Goal: Task Accomplishment & Management: Use online tool/utility

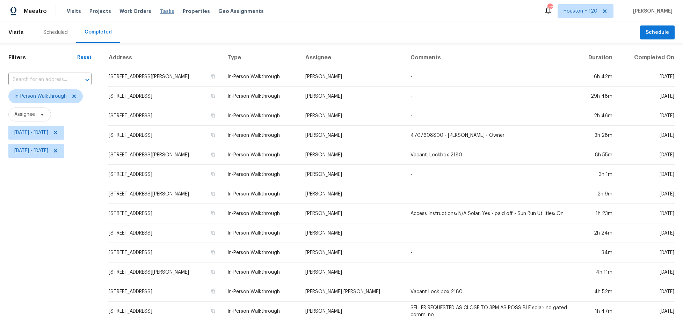
click at [160, 13] on span "Tasks" at bounding box center [167, 11] width 15 height 5
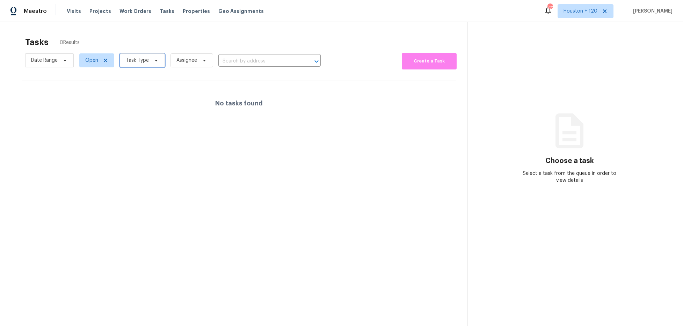
click at [156, 61] on icon at bounding box center [156, 61] width 6 height 6
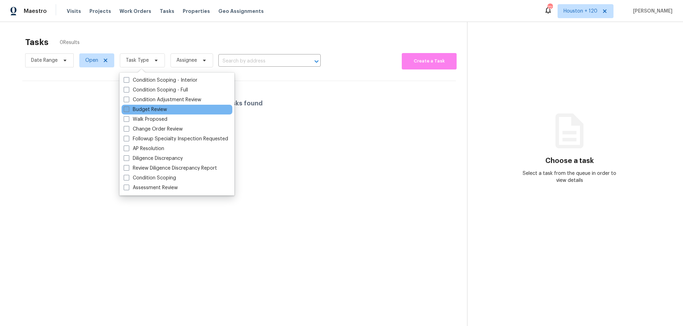
click at [160, 109] on label "Budget Review" at bounding box center [145, 109] width 43 height 7
click at [128, 109] on input "Budget Review" at bounding box center [126, 108] width 5 height 5
checkbox input "true"
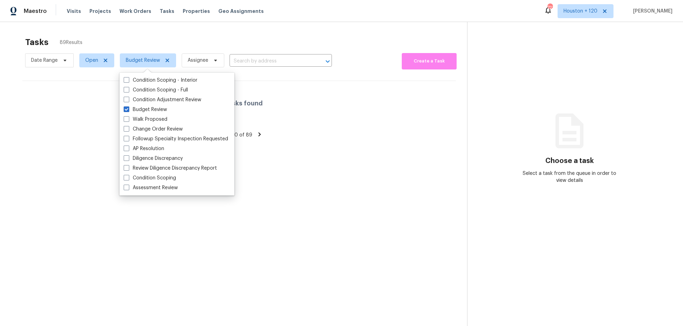
click at [176, 34] on div "Tasks 89 Results" at bounding box center [246, 42] width 442 height 18
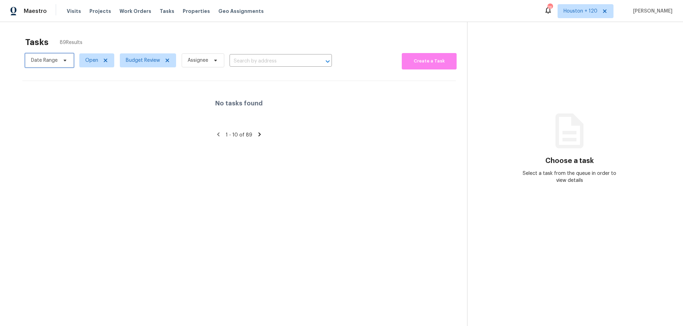
click at [58, 63] on span "Date Range" at bounding box center [49, 60] width 49 height 14
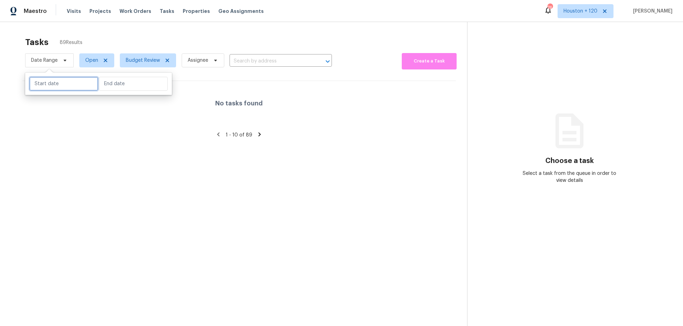
select select "9"
select select "2025"
select select "10"
select select "2025"
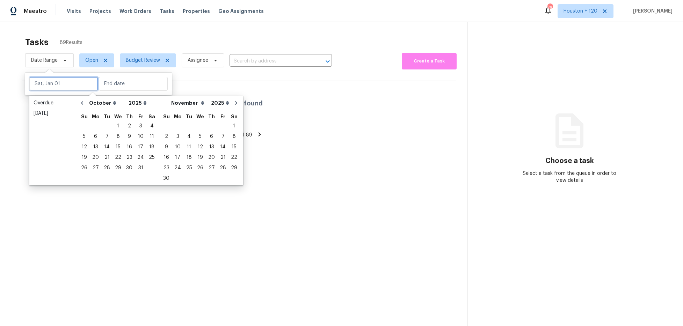
click at [64, 85] on input "text" at bounding box center [63, 84] width 69 height 14
click at [129, 125] on div "2" at bounding box center [129, 126] width 11 height 10
type input "[DATE]"
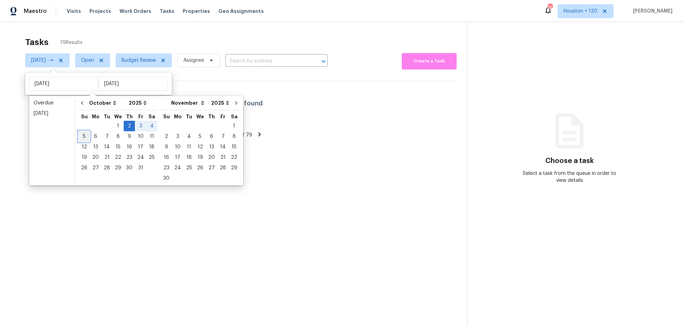
click at [85, 137] on div "5" at bounding box center [84, 137] width 11 height 10
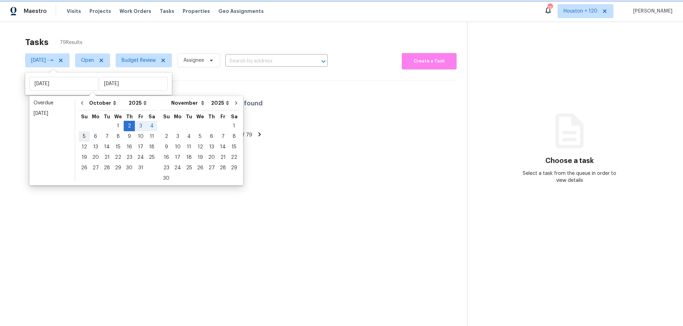
type input "Sun, Oct 05"
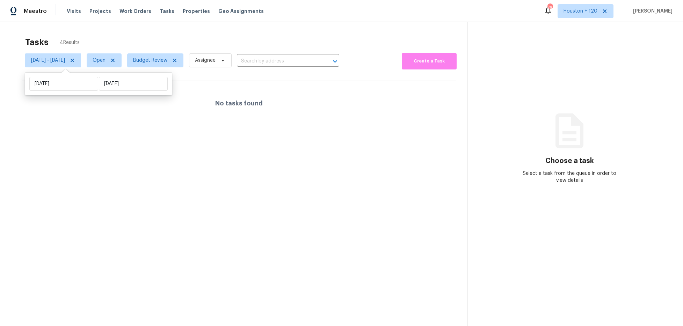
click at [176, 33] on div "Tasks 4 Results" at bounding box center [246, 42] width 442 height 18
click at [232, 64] on span "Assignee" at bounding box center [210, 60] width 43 height 14
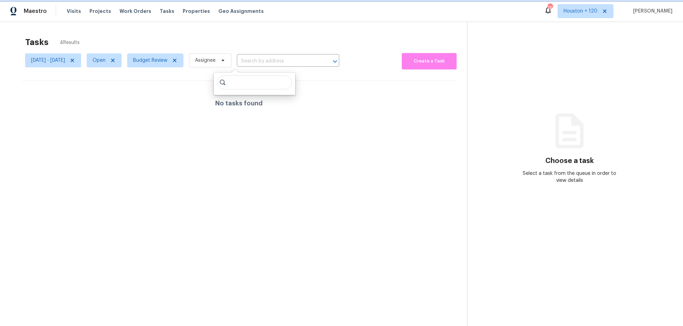
click at [226, 58] on icon at bounding box center [223, 61] width 6 height 6
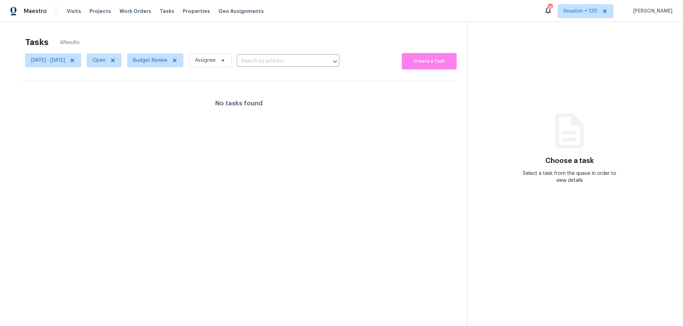
click at [229, 31] on div "Tasks 4 Results Thu, Oct 02 - Sun, Oct 05 Open Budget Review Assignee ​ Create …" at bounding box center [341, 185] width 683 height 326
click at [106, 62] on span "Open" at bounding box center [99, 60] width 13 height 7
click at [120, 89] on span at bounding box center [119, 90] width 6 height 6
click at [120, 89] on input "Closed" at bounding box center [118, 89] width 5 height 5
checkbox input "true"
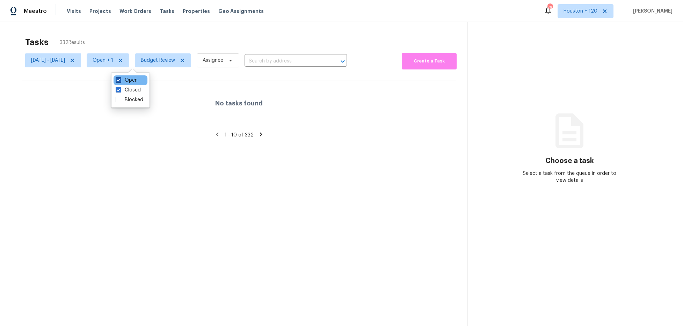
click at [119, 79] on span at bounding box center [119, 80] width 6 height 6
click at [119, 79] on input "Open" at bounding box center [118, 79] width 5 height 5
checkbox input "false"
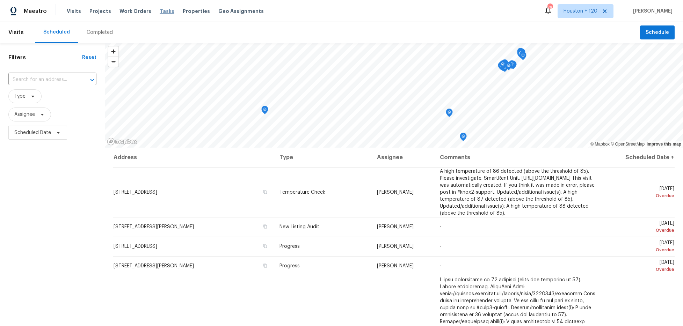
click at [160, 9] on span "Tasks" at bounding box center [167, 11] width 15 height 5
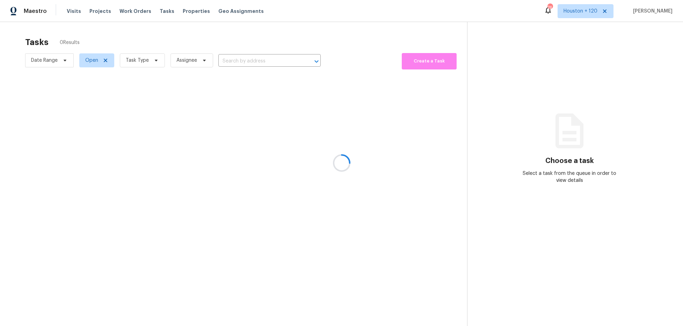
click at [602, 6] on div at bounding box center [341, 163] width 683 height 326
click at [608, 10] on icon at bounding box center [605, 11] width 6 height 6
click at [590, 11] on span "Alabama Other" at bounding box center [576, 11] width 41 height 7
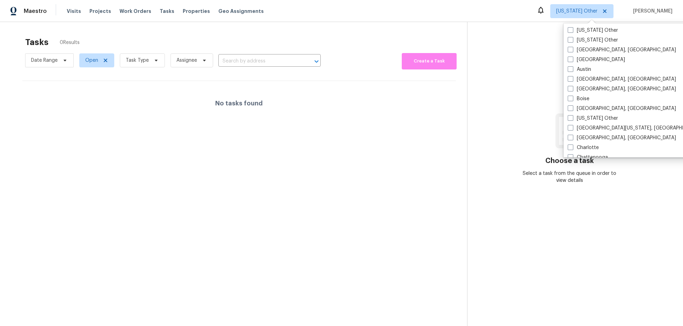
scroll to position [27, 0]
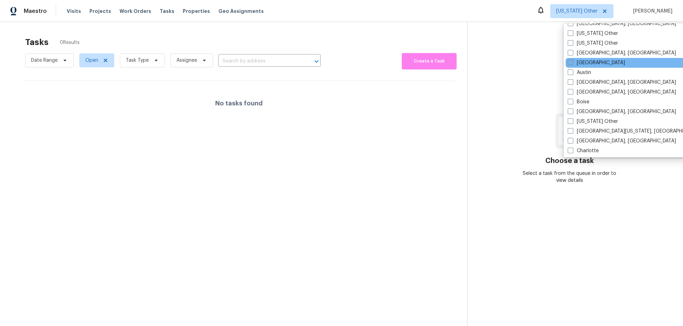
click at [579, 63] on label "Atlanta" at bounding box center [596, 62] width 57 height 7
click at [572, 63] on input "Atlanta" at bounding box center [570, 61] width 5 height 5
checkbox input "true"
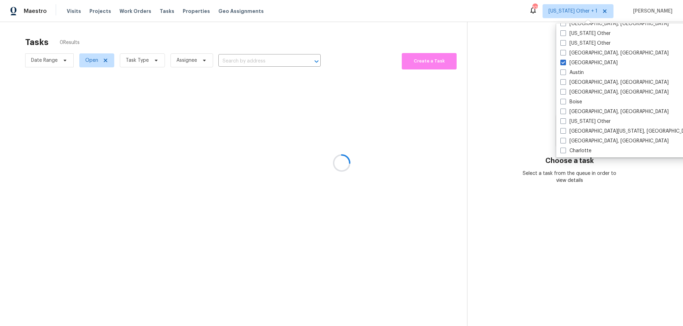
click at [532, 7] on div at bounding box center [341, 163] width 683 height 326
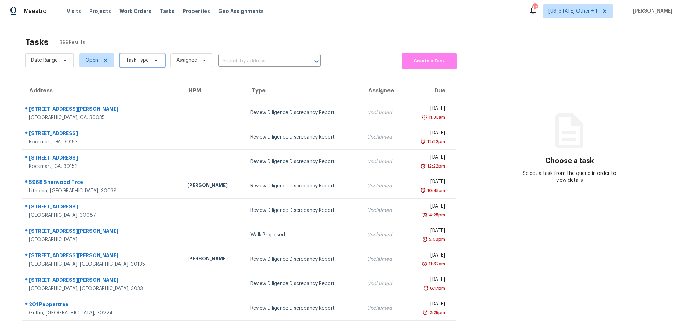
click at [150, 58] on span "Task Type" at bounding box center [142, 60] width 45 height 14
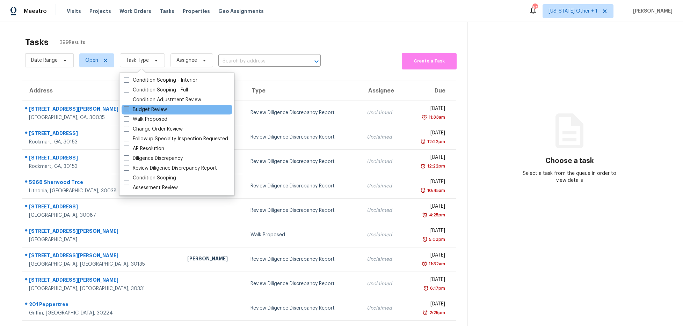
click at [144, 112] on label "Budget Review" at bounding box center [145, 109] width 43 height 7
click at [128, 111] on input "Budget Review" at bounding box center [126, 108] width 5 height 5
checkbox input "true"
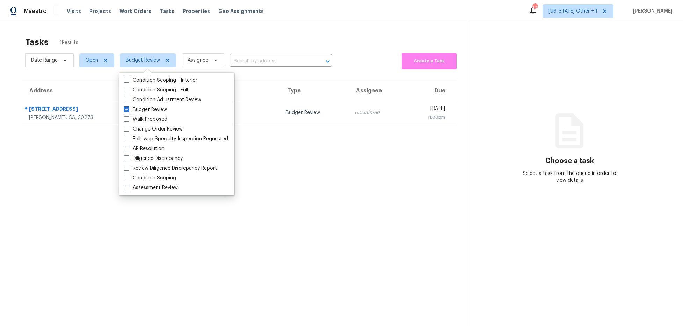
click at [202, 41] on div "Tasks 1 Results" at bounding box center [246, 42] width 442 height 18
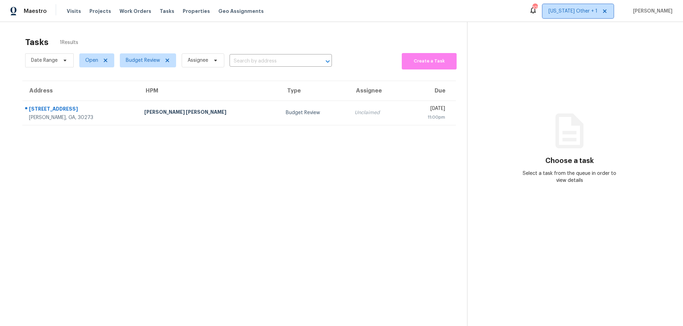
click at [570, 11] on span "Alabama Other + 1" at bounding box center [573, 11] width 49 height 7
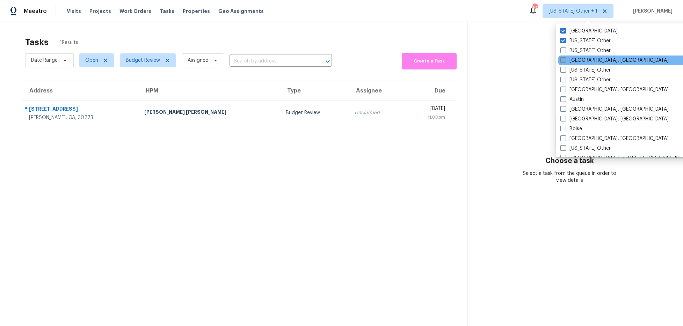
click at [564, 62] on span at bounding box center [563, 60] width 6 height 6
click at [564, 61] on input "Albuquerque, NM" at bounding box center [562, 59] width 5 height 5
checkbox input "true"
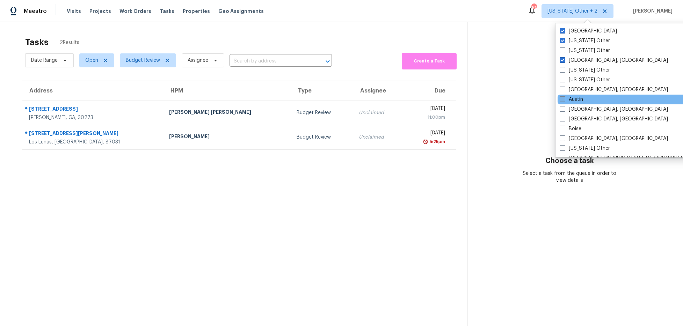
click at [562, 97] on span at bounding box center [563, 99] width 6 height 6
click at [562, 97] on input "Austin" at bounding box center [562, 98] width 5 height 5
checkbox input "true"
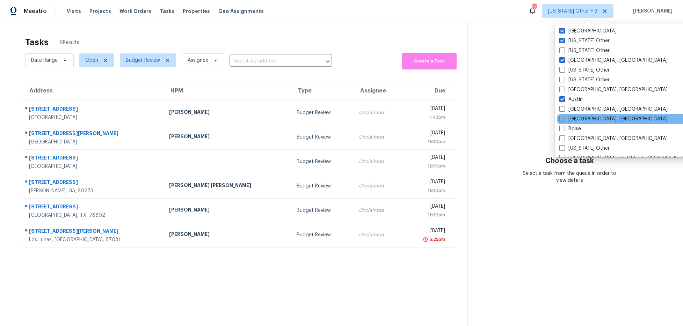
click at [563, 119] on span at bounding box center [562, 119] width 6 height 6
click at [563, 119] on input "Birmingham, AL" at bounding box center [561, 118] width 5 height 5
checkbox input "true"
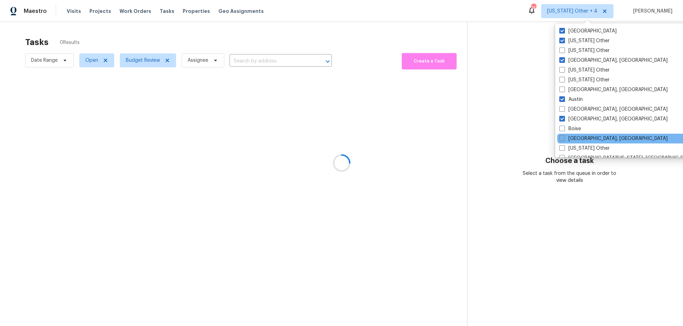
click at [562, 136] on span at bounding box center [562, 139] width 6 height 6
click at [562, 136] on input "Boston, MA" at bounding box center [561, 137] width 5 height 5
checkbox input "true"
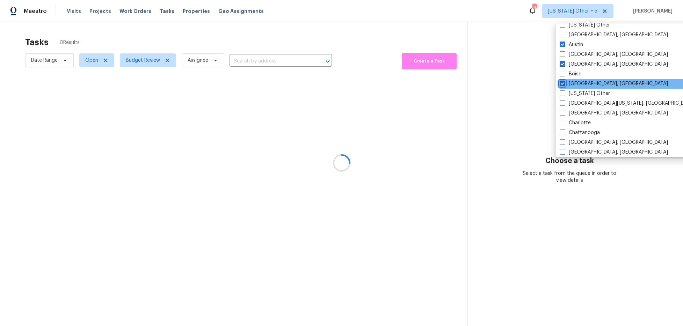
scroll to position [56, 0]
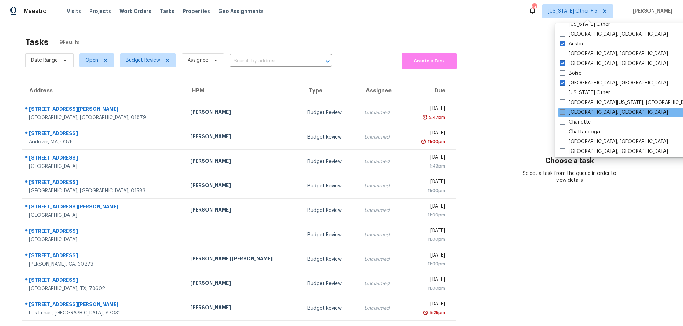
click at [563, 110] on span at bounding box center [563, 112] width 6 height 6
click at [563, 110] on input "Charleston, SC" at bounding box center [562, 111] width 5 height 5
checkbox input "true"
click at [563, 122] on span at bounding box center [562, 122] width 6 height 6
click at [563, 122] on input "Charlotte" at bounding box center [561, 121] width 5 height 5
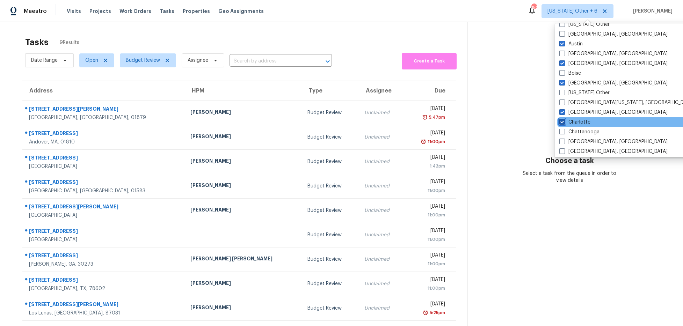
checkbox input "true"
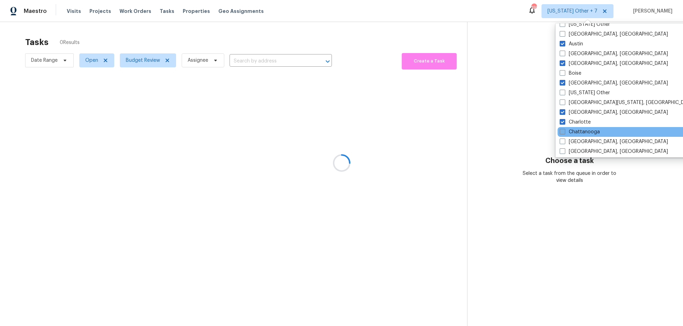
click at [563, 135] on label "Chattanooga" at bounding box center [580, 132] width 40 height 7
click at [563, 133] on input "Chattanooga" at bounding box center [562, 131] width 5 height 5
checkbox input "true"
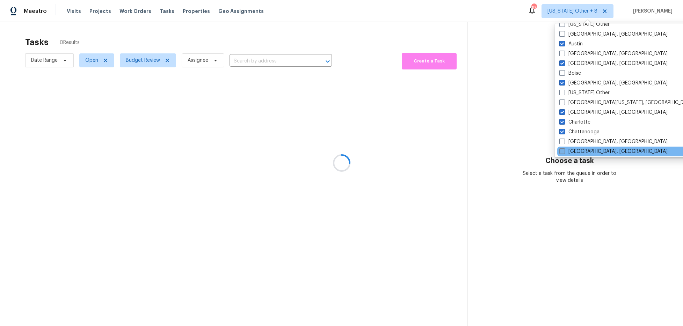
click at [563, 152] on span at bounding box center [562, 152] width 6 height 6
click at [563, 152] on input "Cincinnati, OH" at bounding box center [561, 150] width 5 height 5
checkbox input "true"
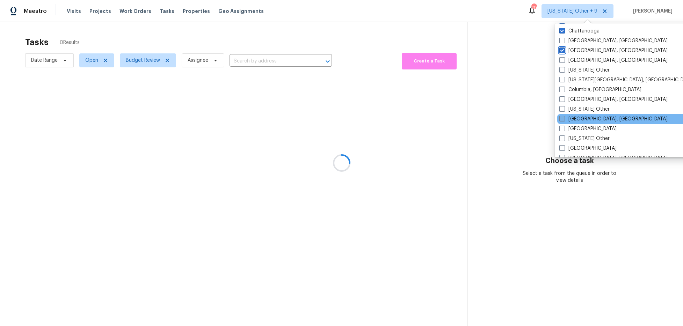
scroll to position [158, 0]
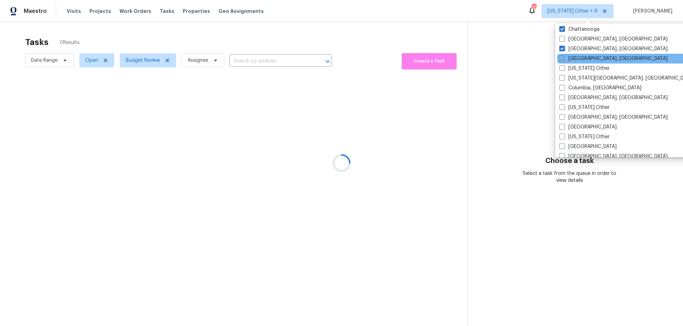
click at [560, 57] on span at bounding box center [562, 59] width 6 height 6
click at [560, 57] on input "Cleveland, OH" at bounding box center [561, 57] width 5 height 5
checkbox input "true"
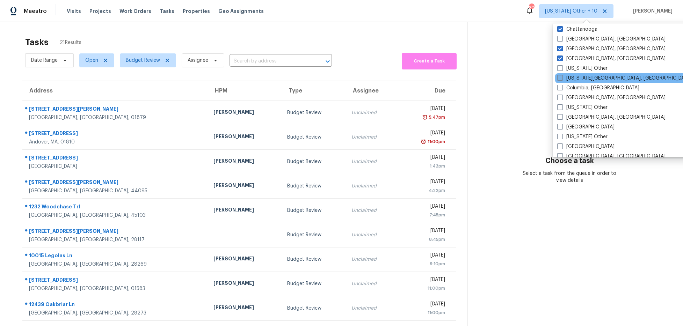
click at [559, 79] on span at bounding box center [560, 78] width 6 height 6
click at [559, 79] on input "Colorado Springs, CO" at bounding box center [559, 77] width 5 height 5
checkbox input "true"
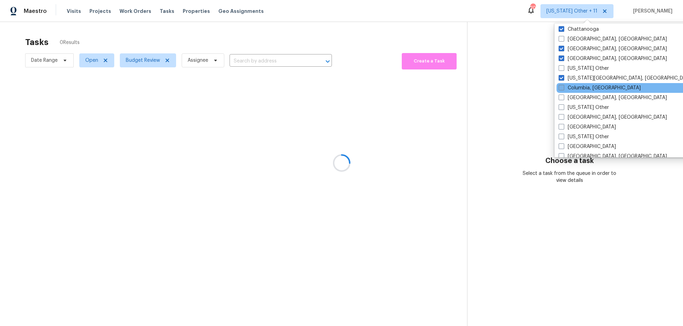
click at [561, 86] on span at bounding box center [562, 88] width 6 height 6
click at [561, 86] on input "Columbia, SC" at bounding box center [561, 87] width 5 height 5
checkbox input "true"
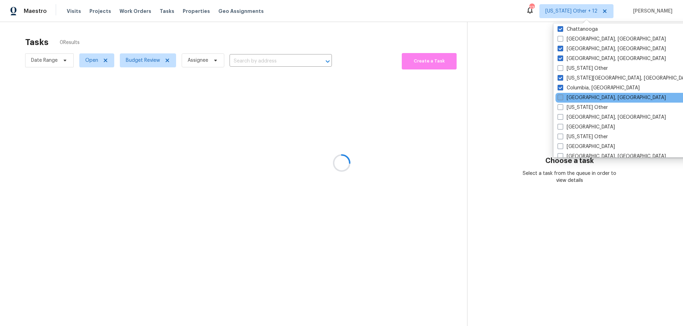
click at [560, 97] on span at bounding box center [561, 98] width 6 height 6
click at [560, 97] on input "Columbus, OH" at bounding box center [560, 96] width 5 height 5
checkbox input "true"
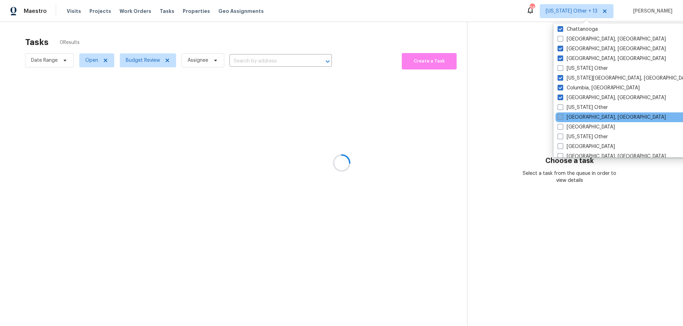
click at [561, 115] on span at bounding box center [561, 117] width 6 height 6
click at [561, 115] on input "Corpus Christi, TX" at bounding box center [560, 116] width 5 height 5
checkbox input "true"
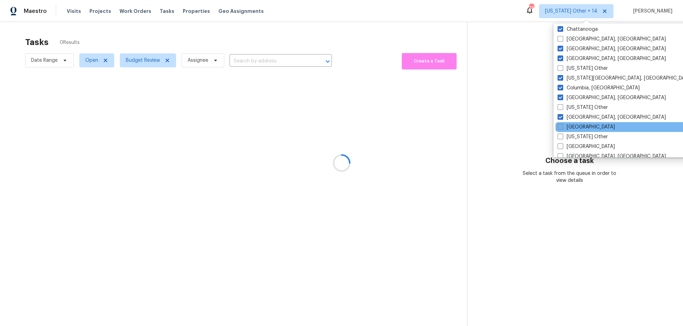
click at [560, 125] on span at bounding box center [561, 127] width 6 height 6
click at [560, 125] on input "Dallas" at bounding box center [560, 126] width 5 height 5
checkbox input "true"
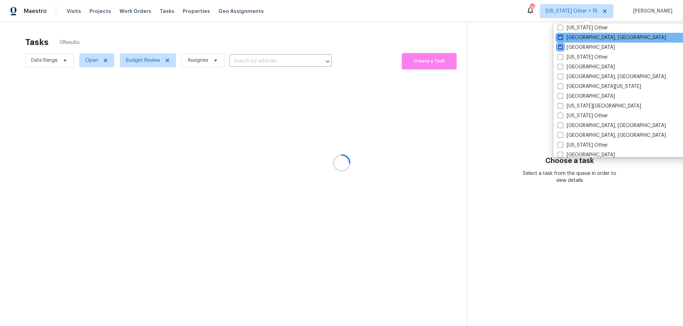
scroll to position [240, 0]
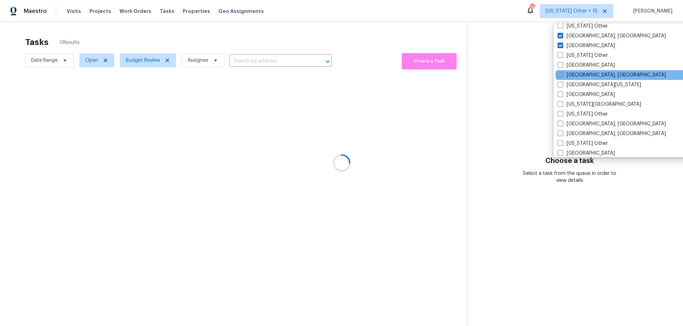
click at [559, 75] on span at bounding box center [561, 75] width 6 height 6
click at [559, 75] on input "Detroit, MI" at bounding box center [560, 74] width 5 height 5
checkbox input "true"
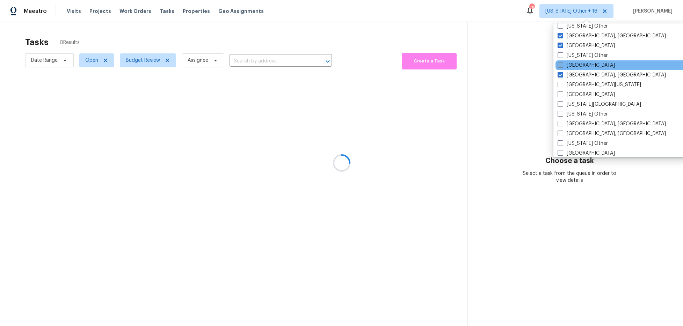
click at [559, 65] on span at bounding box center [561, 65] width 6 height 6
click at [559, 65] on input "Denver" at bounding box center [560, 64] width 5 height 5
checkbox input "true"
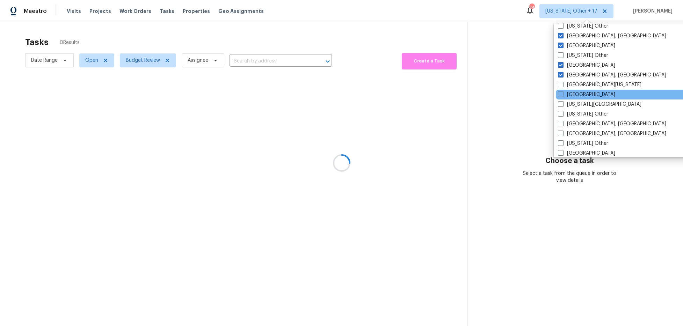
click at [563, 91] on div "El Paso" at bounding box center [626, 95] width 141 height 10
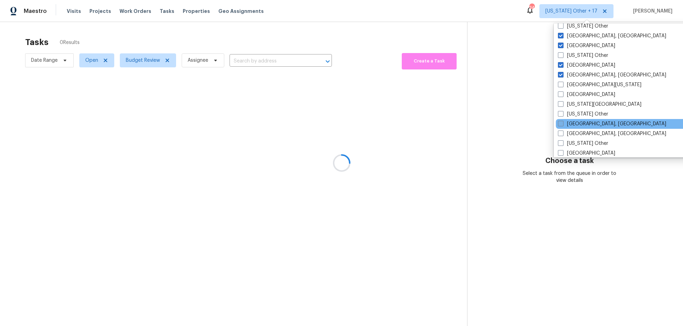
click at [562, 122] on span at bounding box center [561, 124] width 6 height 6
click at [562, 122] on input "Greensboro, NC" at bounding box center [560, 123] width 5 height 5
checkbox input "true"
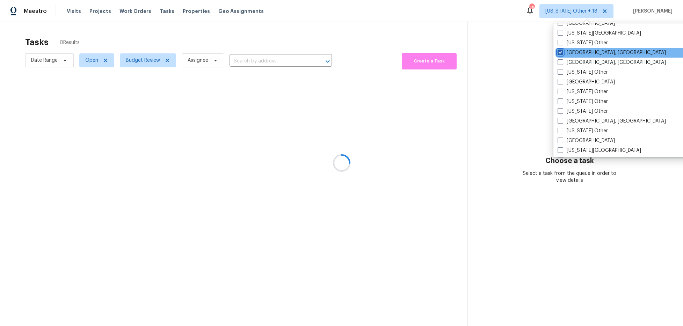
scroll to position [312, 0]
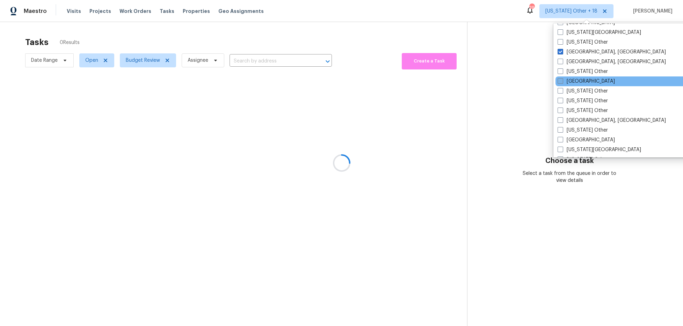
click at [560, 80] on span at bounding box center [561, 81] width 6 height 6
click at [560, 80] on input "Houston" at bounding box center [560, 80] width 5 height 5
checkbox input "true"
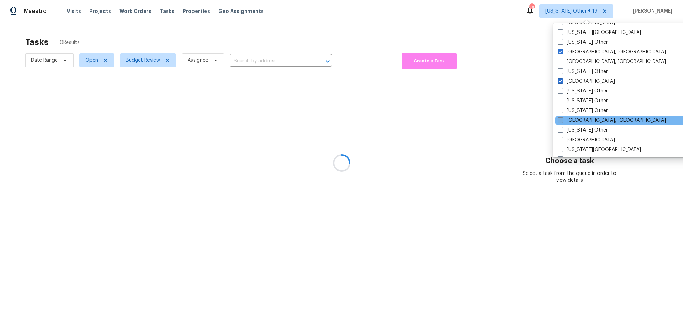
click at [561, 120] on span at bounding box center [561, 120] width 6 height 6
click at [561, 120] on input "Indianapolis, IN" at bounding box center [560, 119] width 5 height 5
checkbox input "true"
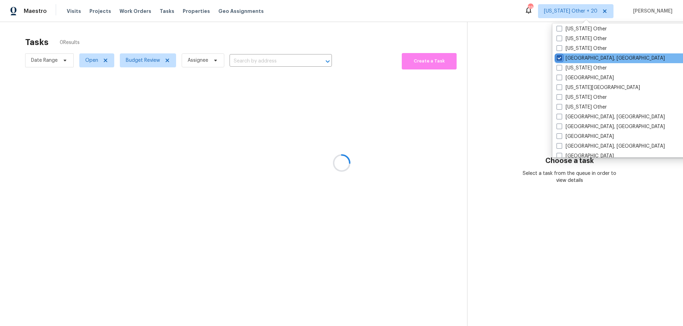
scroll to position [375, 0]
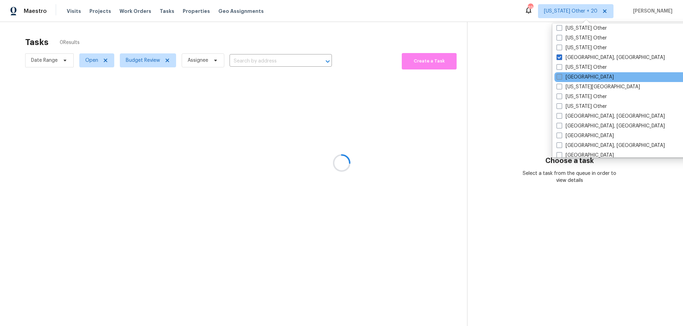
click at [559, 80] on label "Jacksonville" at bounding box center [585, 77] width 57 height 7
click at [559, 78] on input "Jacksonville" at bounding box center [559, 76] width 5 height 5
checkbox input "true"
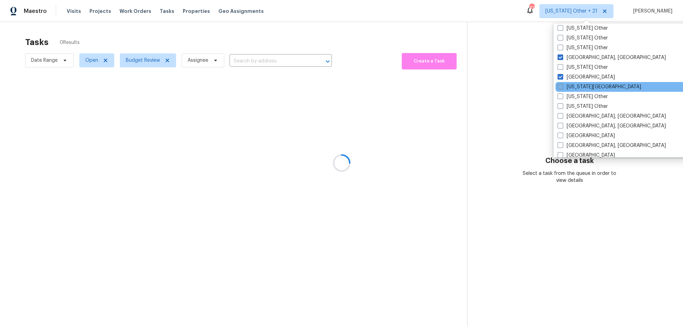
click at [559, 87] on span at bounding box center [561, 87] width 6 height 6
click at [559, 87] on input "Kansas City" at bounding box center [560, 86] width 5 height 5
checkbox input "true"
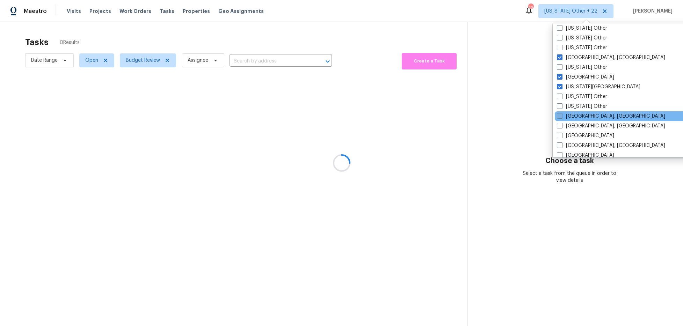
click at [560, 114] on span at bounding box center [560, 116] width 6 height 6
click at [560, 114] on input "Killeen, TX" at bounding box center [559, 115] width 5 height 5
checkbox input "true"
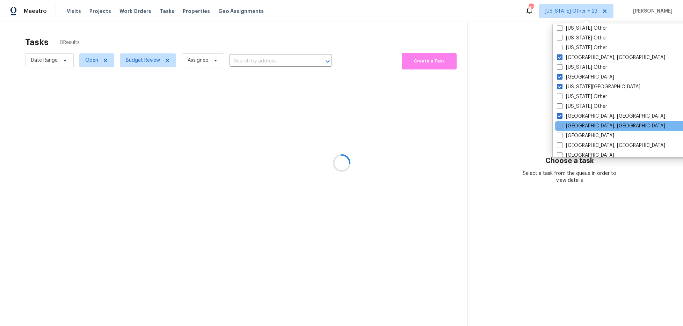
click at [560, 126] on span at bounding box center [560, 126] width 6 height 6
click at [560, 126] on input "Knoxville, TN" at bounding box center [559, 125] width 5 height 5
checkbox input "true"
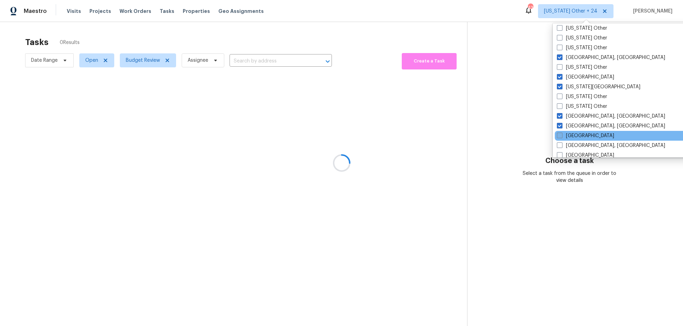
click at [562, 138] on span at bounding box center [560, 136] width 6 height 6
click at [562, 137] on input "Las Vegas" at bounding box center [559, 134] width 5 height 5
checkbox input "true"
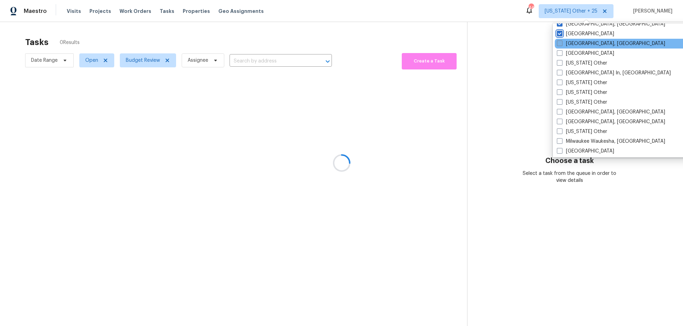
scroll to position [476, 0]
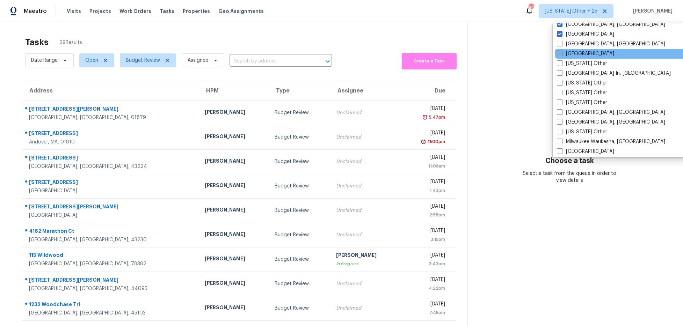
click at [559, 53] on span at bounding box center [560, 54] width 6 height 6
click at [559, 53] on input "Los Angeles" at bounding box center [559, 52] width 5 height 5
checkbox input "true"
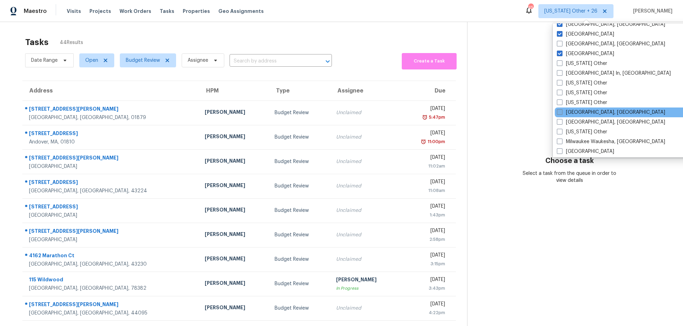
click at [561, 113] on span at bounding box center [560, 112] width 6 height 6
click at [561, 113] on input "Memphis, TN" at bounding box center [559, 111] width 5 height 5
checkbox input "true"
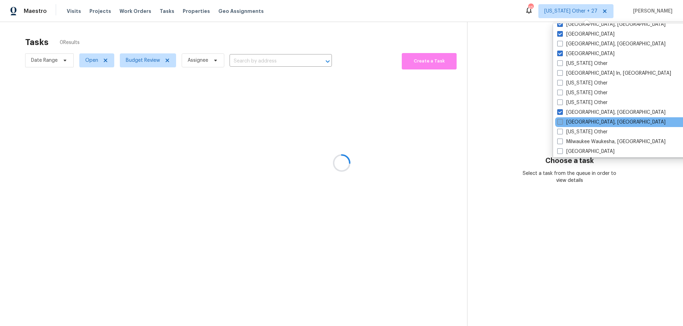
click at [559, 120] on span at bounding box center [560, 122] width 6 height 6
click at [559, 120] on input "Miami, FL" at bounding box center [559, 121] width 5 height 5
checkbox input "true"
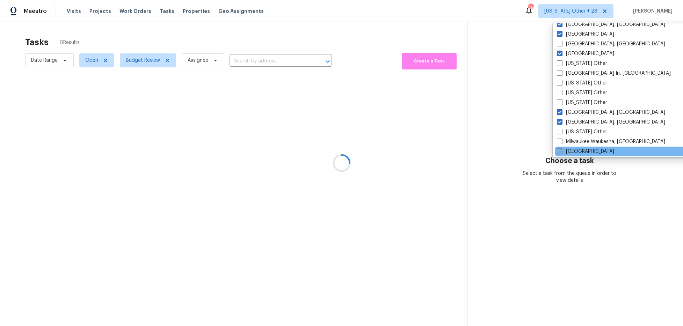
click at [560, 149] on span at bounding box center [560, 152] width 6 height 6
click at [560, 149] on input "Minneapolis" at bounding box center [559, 150] width 5 height 5
checkbox input "true"
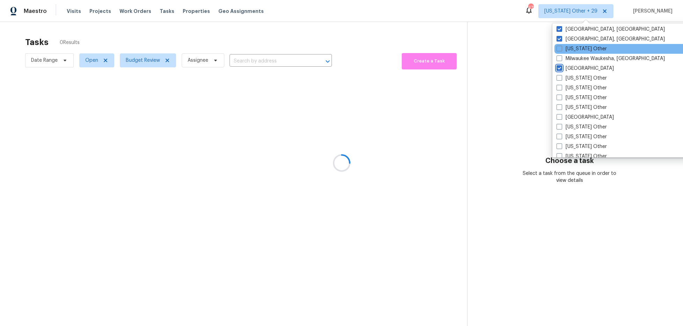
scroll to position [563, 0]
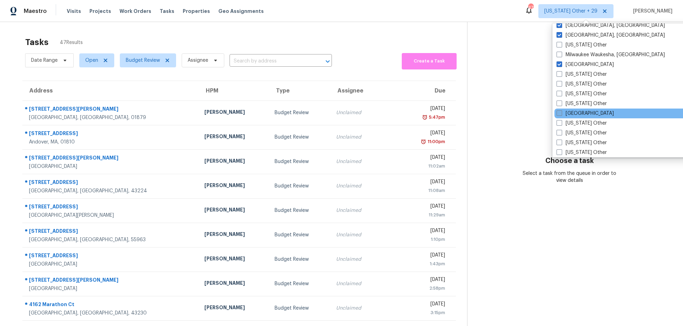
click at [562, 113] on label "Nashville" at bounding box center [585, 113] width 57 height 7
click at [561, 113] on input "Nashville" at bounding box center [559, 112] width 5 height 5
checkbox input "true"
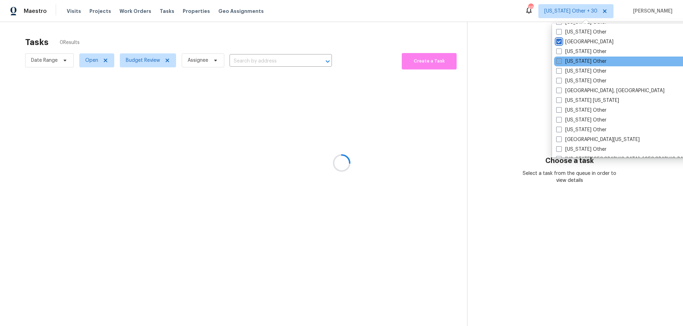
scroll to position [642, 0]
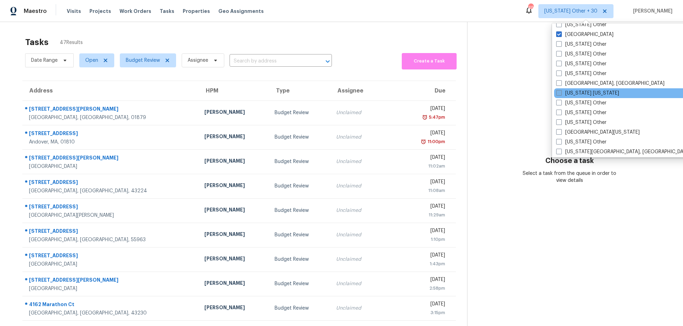
click at [557, 93] on span at bounding box center [559, 93] width 6 height 6
click at [557, 93] on input "New York New Jersey" at bounding box center [558, 92] width 5 height 5
checkbox input "true"
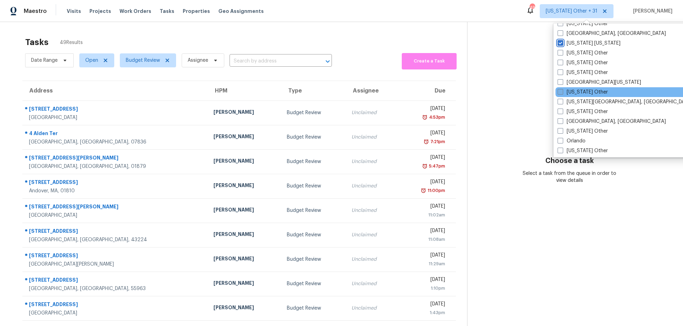
scroll to position [695, 0]
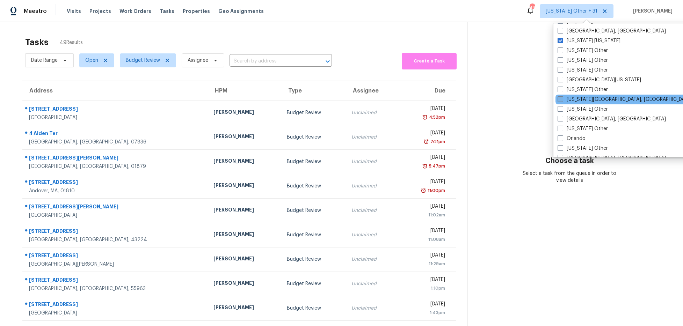
click at [562, 103] on label "Oklahoma City, OK" at bounding box center [625, 99] width 135 height 7
click at [562, 101] on input "Oklahoma City, OK" at bounding box center [560, 98] width 5 height 5
checkbox input "true"
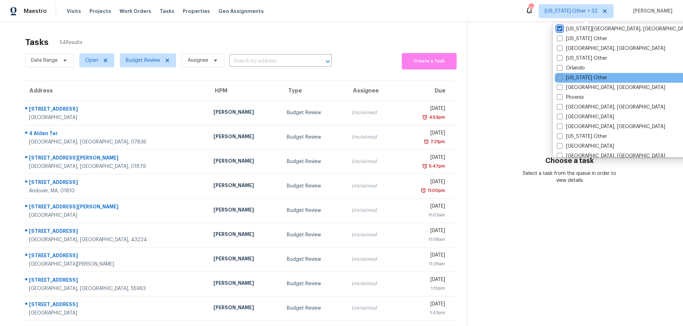
scroll to position [769, 0]
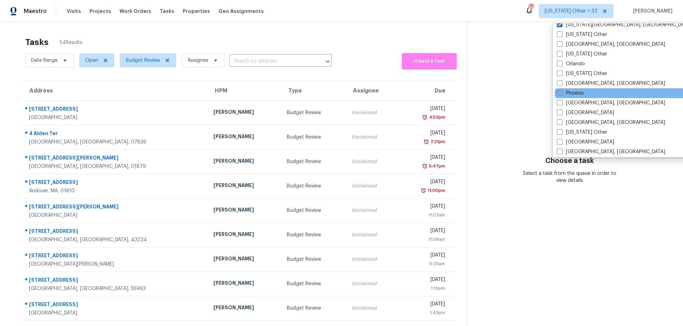
click at [559, 91] on span at bounding box center [560, 93] width 6 height 6
click at [559, 91] on input "Phoenix" at bounding box center [559, 92] width 5 height 5
checkbox input "true"
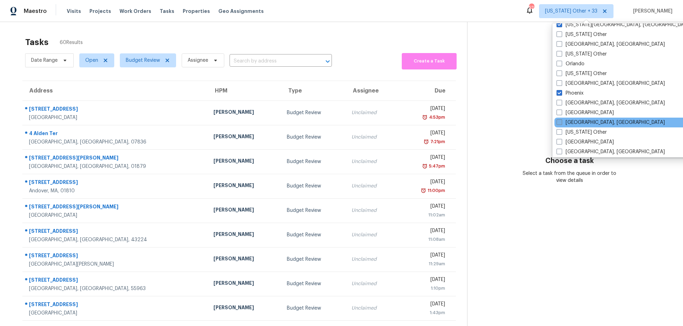
click at [559, 121] on span at bounding box center [560, 123] width 6 height 6
click at [559, 121] on input "Prescott, AZ" at bounding box center [559, 121] width 5 height 5
checkbox input "true"
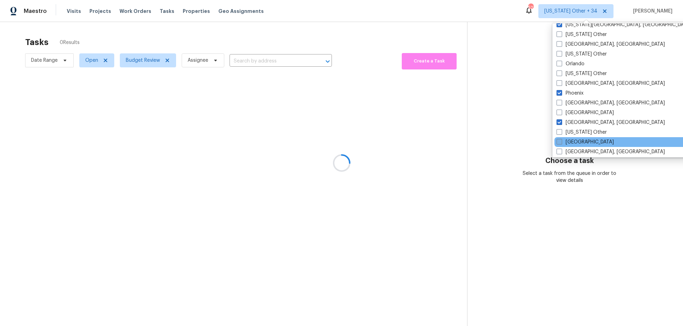
click at [560, 139] on label "Raleigh" at bounding box center [585, 142] width 57 height 7
click at [560, 139] on input "Raleigh" at bounding box center [559, 141] width 5 height 5
checkbox input "true"
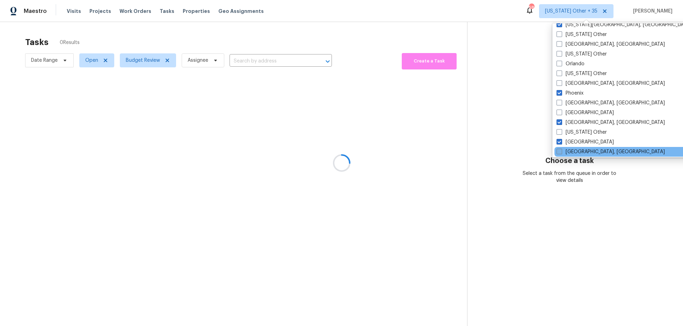
click at [560, 151] on span at bounding box center [560, 152] width 6 height 6
click at [560, 151] on input "Reno, NV" at bounding box center [559, 151] width 5 height 5
checkbox input "true"
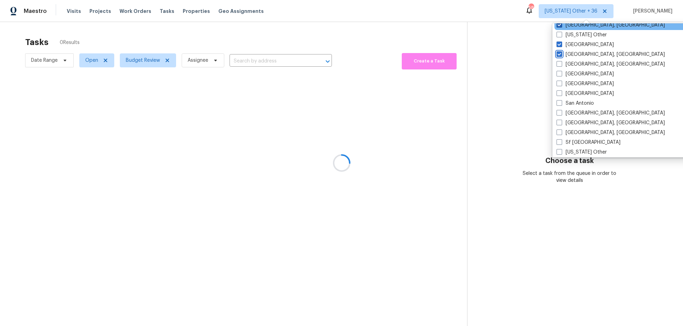
scroll to position [871, 0]
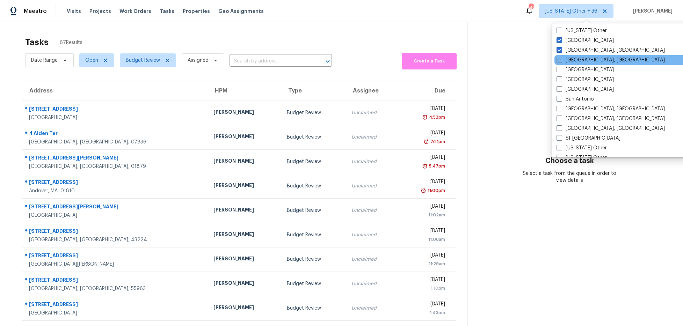
click at [561, 62] on span at bounding box center [560, 60] width 6 height 6
click at [561, 61] on input "Richmond, VA" at bounding box center [559, 59] width 5 height 5
checkbox input "true"
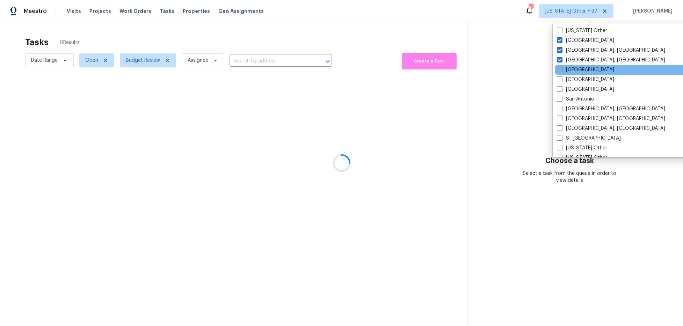
click at [560, 67] on span at bounding box center [560, 70] width 6 height 6
click at [560, 67] on input "Riverside" at bounding box center [559, 68] width 5 height 5
checkbox input "true"
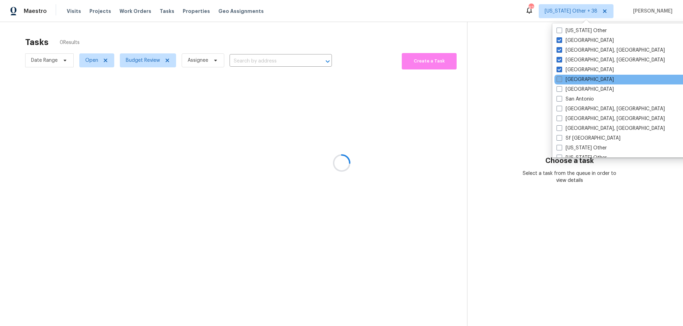
click at [560, 78] on span at bounding box center [560, 80] width 6 height 6
click at [560, 78] on input "Sacramento" at bounding box center [559, 78] width 5 height 5
checkbox input "true"
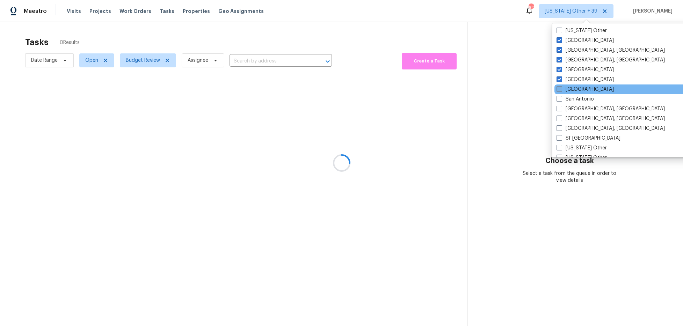
click at [560, 88] on span at bounding box center [560, 89] width 6 height 6
click at [560, 88] on input "Salt Lake City" at bounding box center [559, 88] width 5 height 5
checkbox input "true"
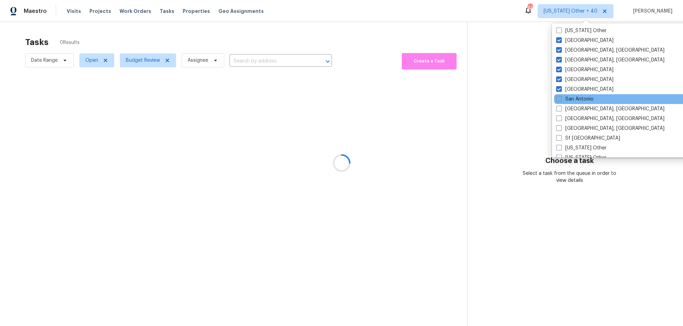
click at [559, 97] on span at bounding box center [559, 99] width 6 height 6
click at [559, 97] on input "San Antonio" at bounding box center [558, 98] width 5 height 5
checkbox input "true"
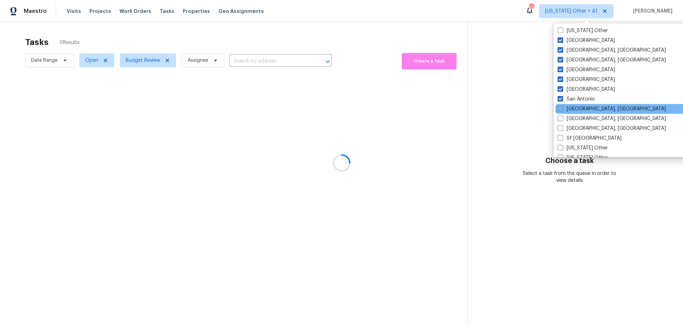
click at [560, 107] on span at bounding box center [561, 109] width 6 height 6
click at [560, 107] on input "San Diego, CA" at bounding box center [560, 108] width 5 height 5
checkbox input "true"
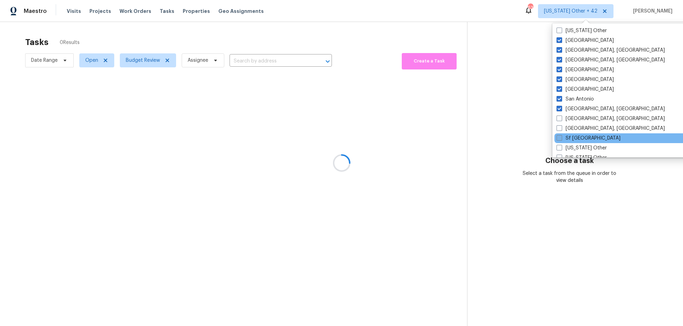
click at [559, 135] on span at bounding box center [560, 138] width 6 height 6
click at [559, 135] on input "Sf Bay Area" at bounding box center [559, 137] width 5 height 5
checkbox input "true"
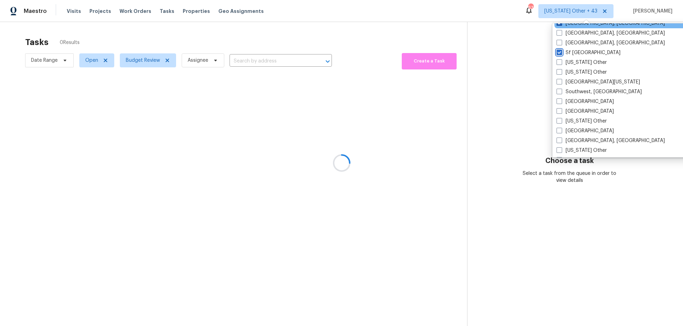
scroll to position [959, 0]
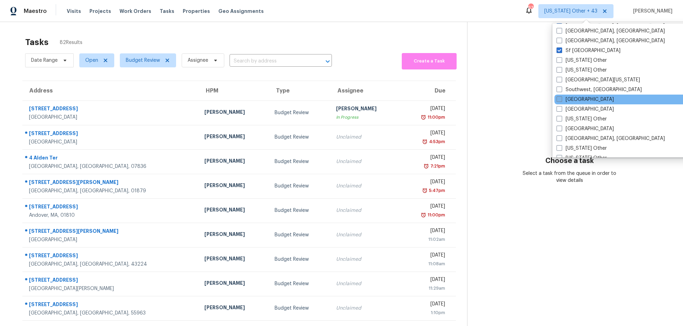
click at [558, 98] on span at bounding box center [560, 99] width 6 height 6
click at [558, 98] on input "St Louis" at bounding box center [559, 98] width 5 height 5
checkbox input "true"
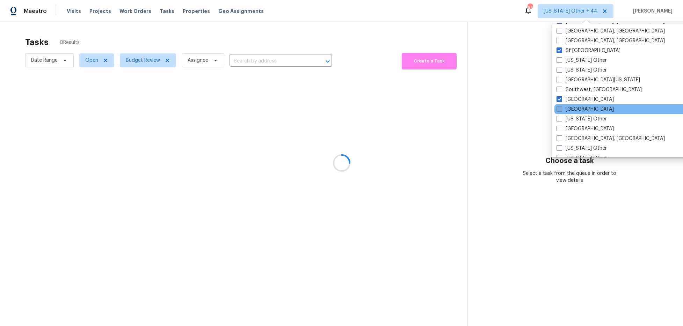
click at [559, 108] on span at bounding box center [560, 109] width 6 height 6
click at [559, 108] on input "Tampa" at bounding box center [559, 108] width 5 height 5
checkbox input "true"
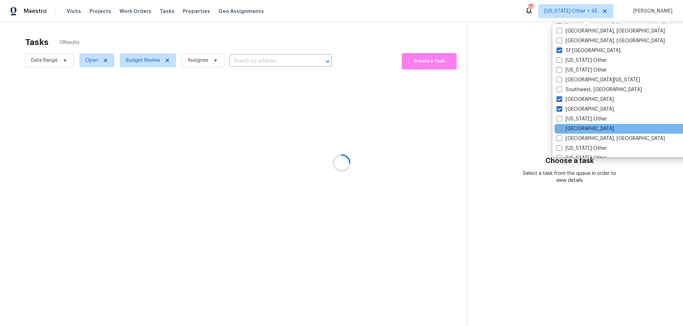
click at [559, 128] on span at bounding box center [560, 129] width 6 height 6
click at [559, 128] on input "Tucson" at bounding box center [559, 127] width 5 height 5
checkbox input "true"
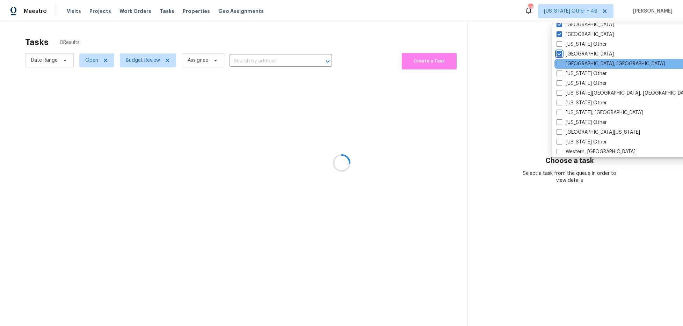
scroll to position [1034, 0]
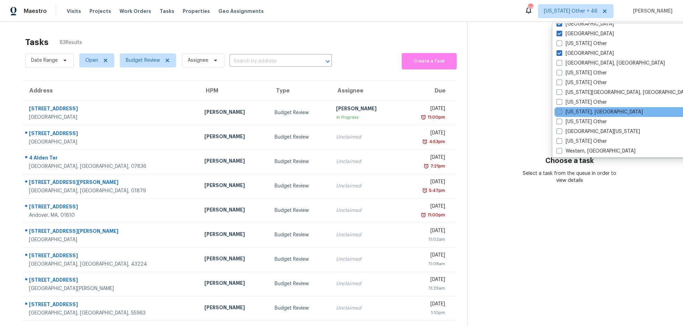
click at [561, 110] on span at bounding box center [560, 112] width 6 height 6
click at [561, 110] on input "Washington, DC" at bounding box center [559, 111] width 5 height 5
checkbox input "true"
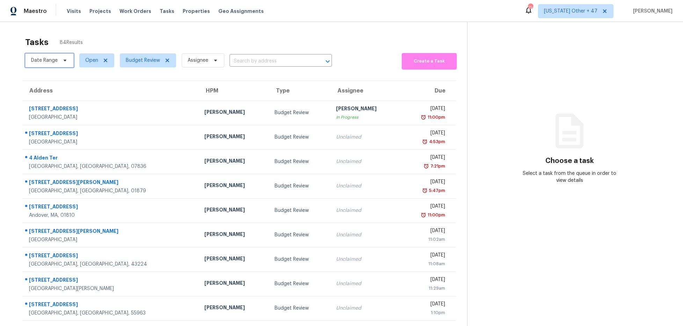
click at [58, 60] on span "Date Range" at bounding box center [49, 60] width 49 height 14
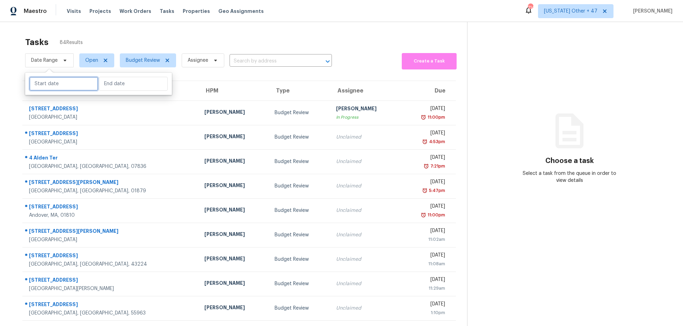
click at [55, 84] on input "text" at bounding box center [63, 84] width 69 height 14
select select "9"
select select "2025"
select select "10"
select select "2025"
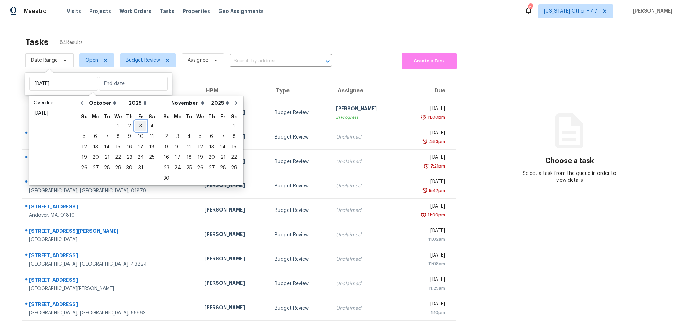
click at [140, 126] on div "3" at bounding box center [141, 126] width 12 height 10
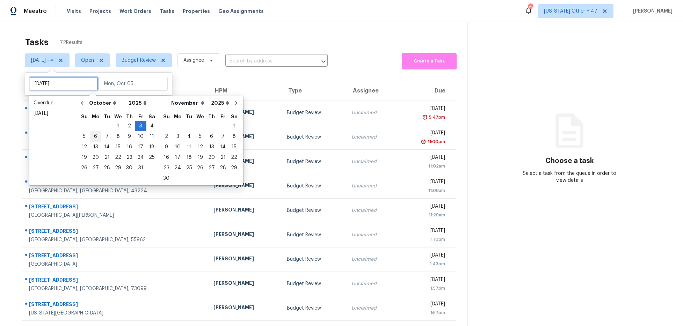
type input "Thu, Oct 02"
type input "Fri, Oct 03"
click at [84, 137] on div "5" at bounding box center [84, 137] width 11 height 10
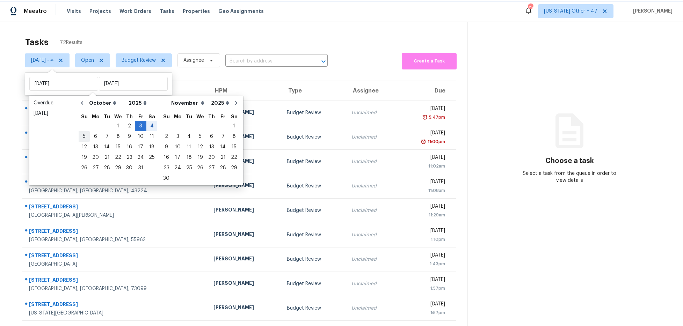
type input "Sun, Oct 05"
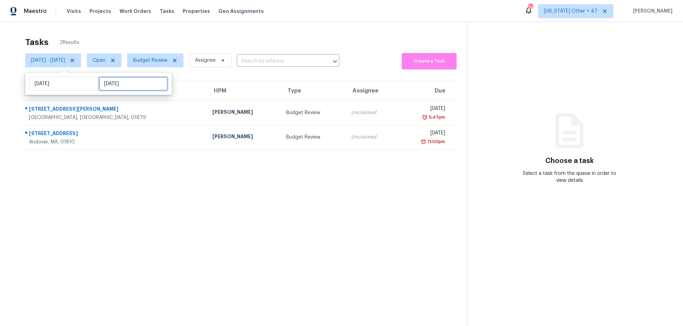
click at [123, 80] on input "Sun, Oct 05" at bounding box center [133, 84] width 69 height 14
select select "9"
select select "2025"
select select "10"
select select "2025"
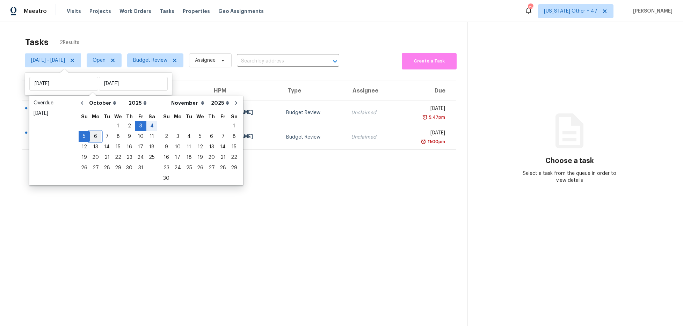
click at [97, 134] on div "6" at bounding box center [96, 137] width 12 height 10
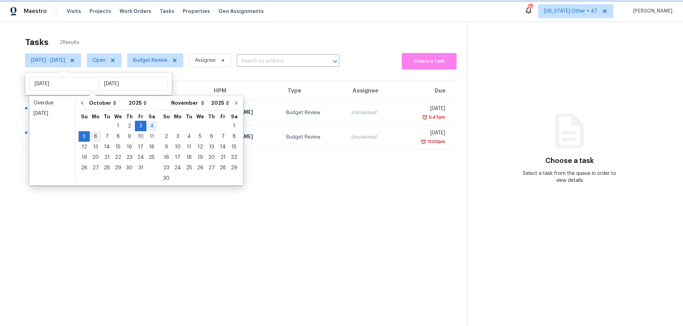
type input "Mon, Oct 06"
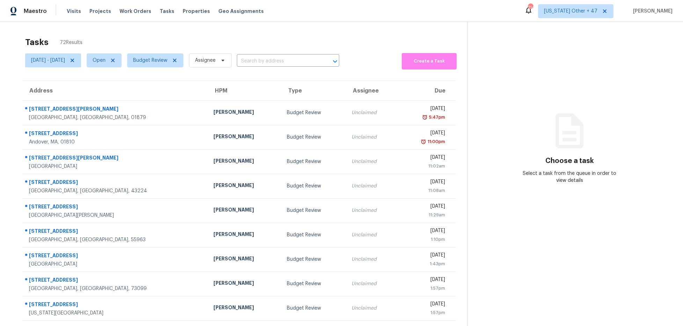
click at [394, 34] on div "Tasks 72 Results" at bounding box center [246, 42] width 442 height 18
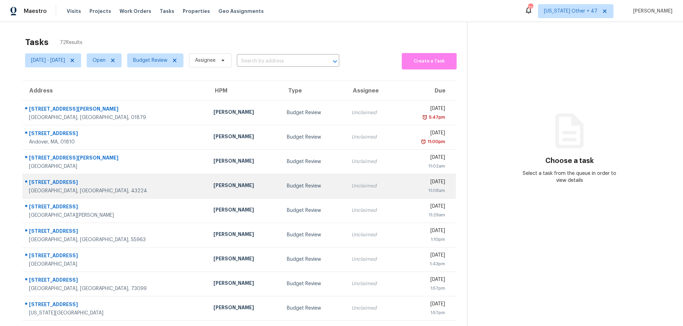
scroll to position [37, 0]
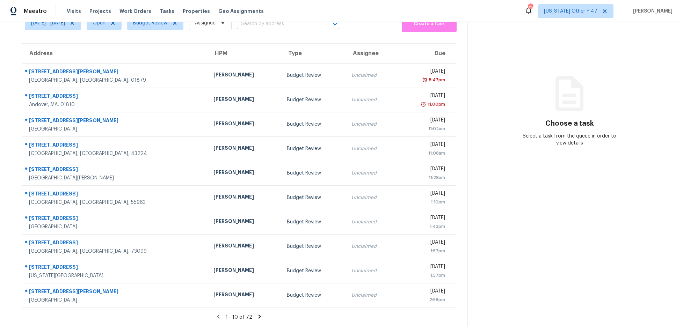
click at [260, 315] on icon at bounding box center [259, 317] width 6 height 6
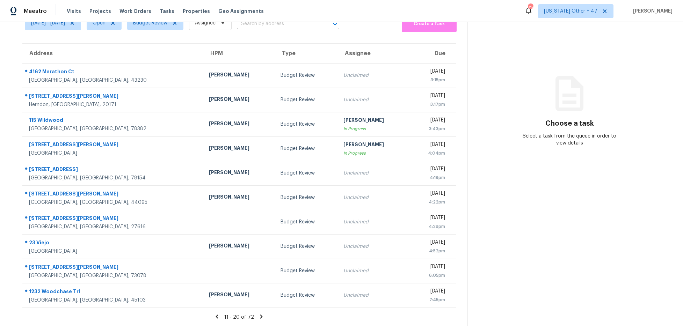
click at [261, 316] on icon at bounding box center [261, 317] width 6 height 6
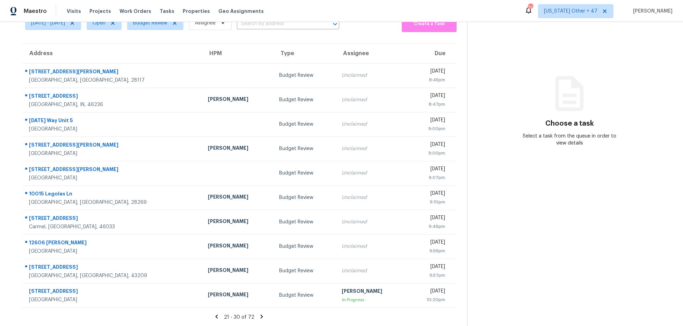
click at [261, 316] on icon at bounding box center [261, 317] width 2 height 4
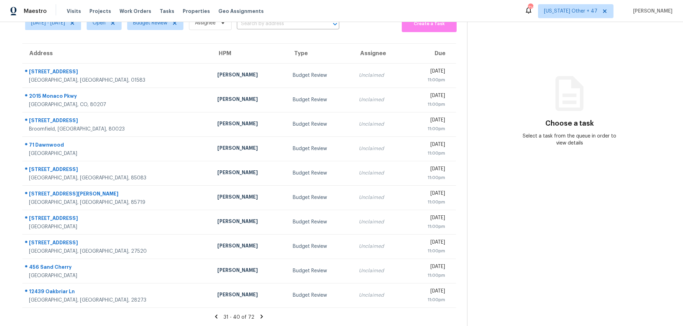
click at [261, 316] on icon at bounding box center [262, 317] width 2 height 4
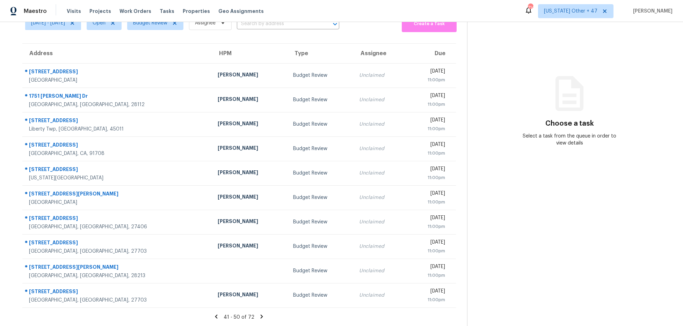
click at [261, 316] on icon at bounding box center [262, 317] width 2 height 4
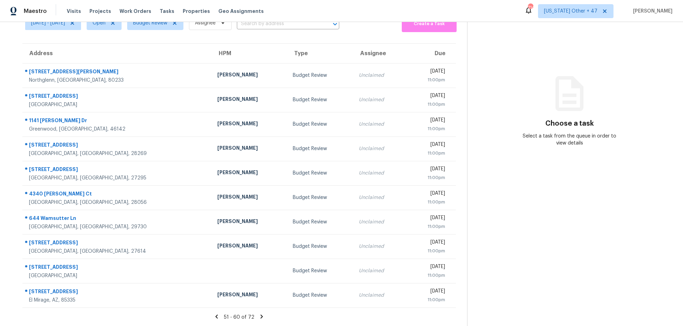
click at [261, 316] on icon at bounding box center [261, 317] width 2 height 4
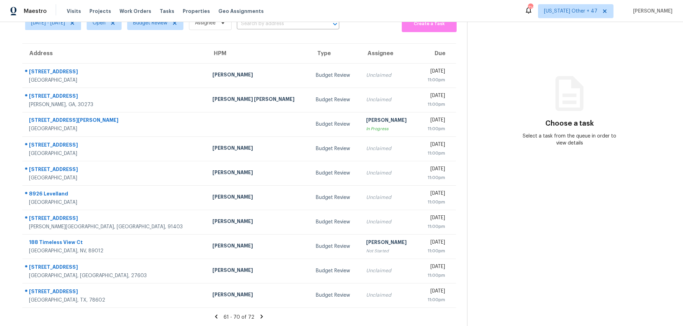
click at [261, 316] on icon at bounding box center [262, 317] width 2 height 4
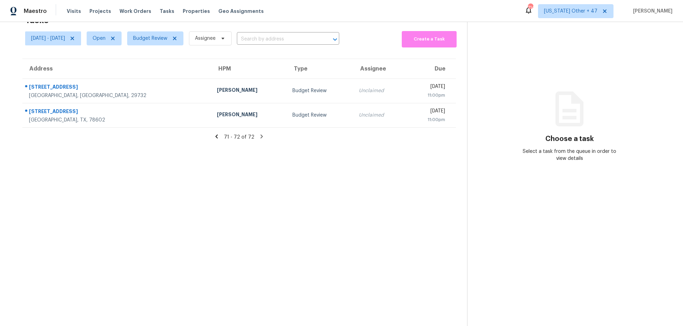
click at [220, 137] on icon at bounding box center [216, 136] width 6 height 6
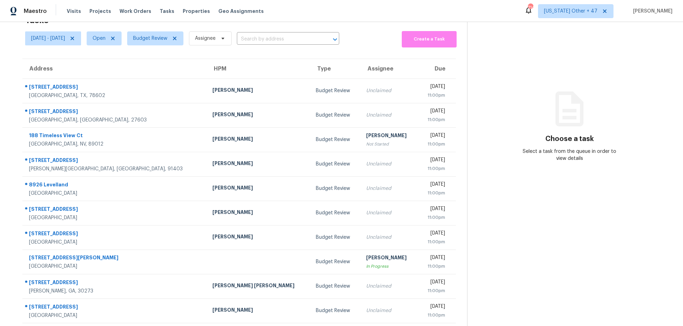
scroll to position [37, 0]
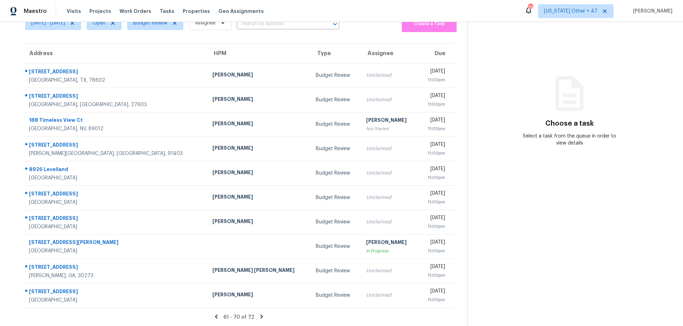
click at [216, 319] on icon at bounding box center [216, 317] width 6 height 6
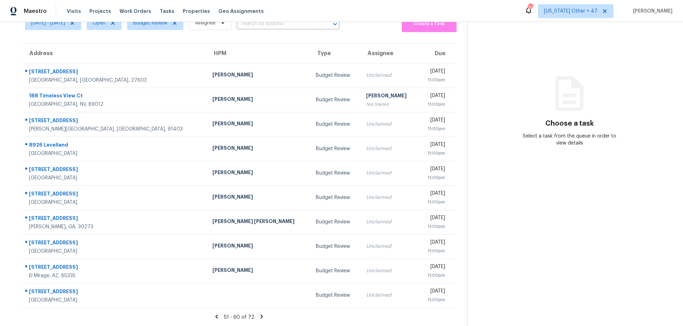
click at [218, 318] on icon at bounding box center [216, 317] width 2 height 4
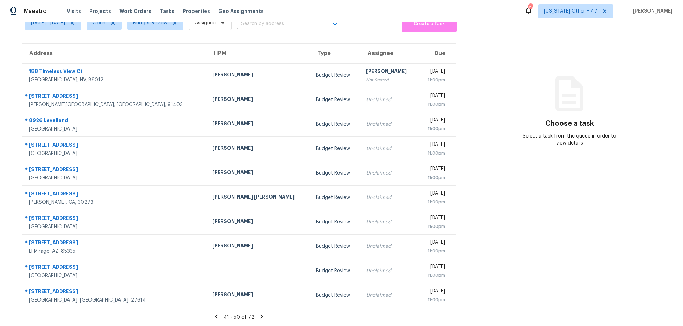
click at [219, 316] on icon at bounding box center [216, 317] width 6 height 6
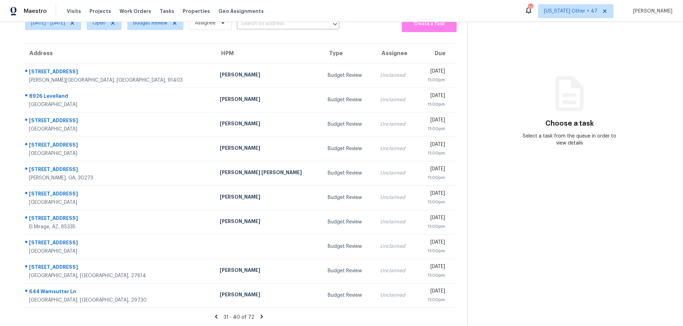
click at [219, 316] on icon at bounding box center [216, 317] width 6 height 6
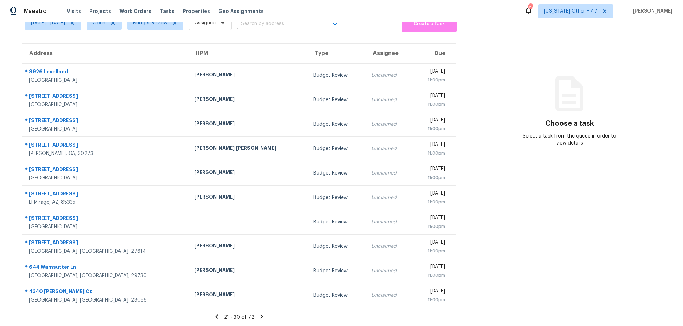
click at [219, 316] on icon at bounding box center [216, 317] width 6 height 6
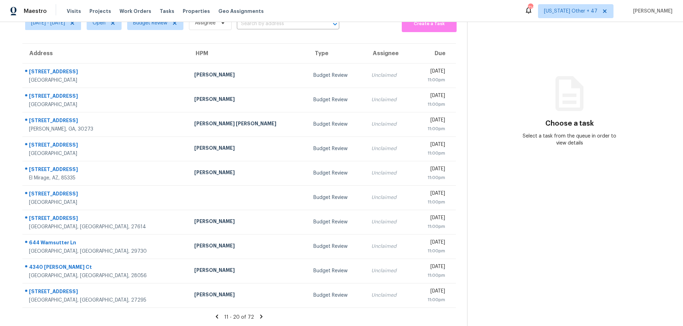
click at [219, 317] on icon at bounding box center [217, 317] width 6 height 6
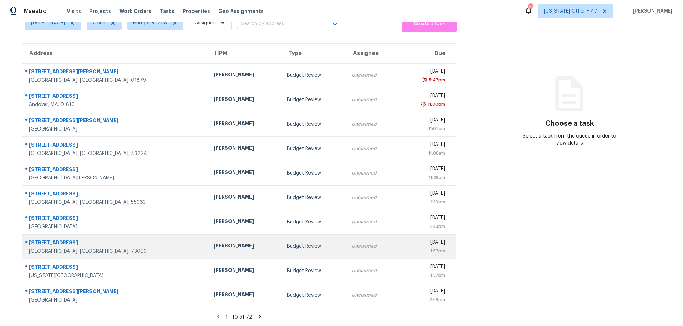
click at [287, 245] on div "Budget Review" at bounding box center [313, 246] width 53 height 7
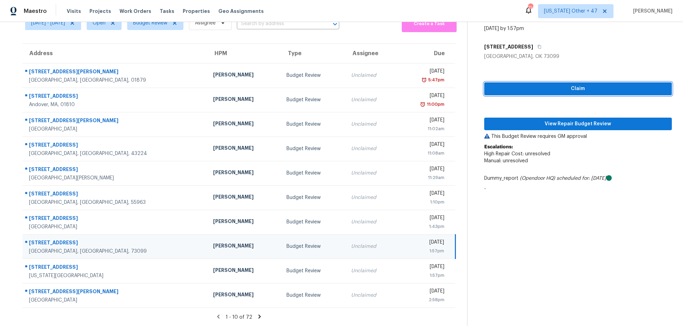
click at [532, 88] on span "Claim" at bounding box center [578, 89] width 177 height 9
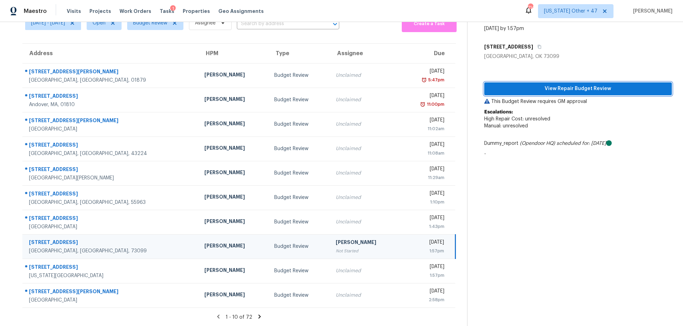
click at [532, 91] on span "View Repair Budget Review" at bounding box center [578, 89] width 177 height 9
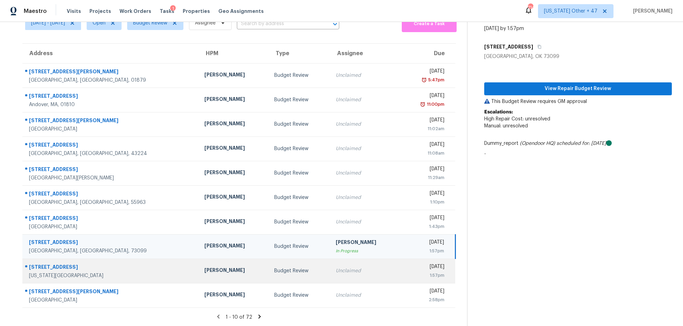
click at [274, 270] on div "Budget Review" at bounding box center [299, 271] width 50 height 7
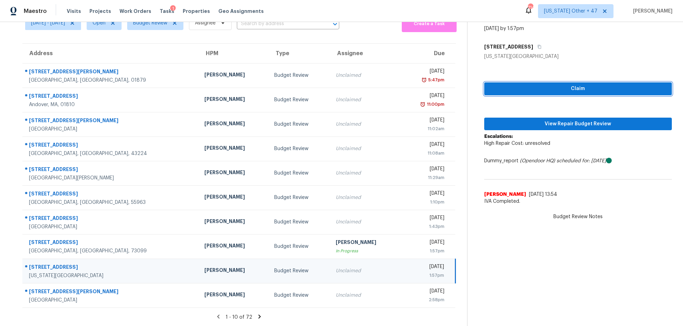
click at [563, 86] on span "Claim" at bounding box center [578, 89] width 177 height 9
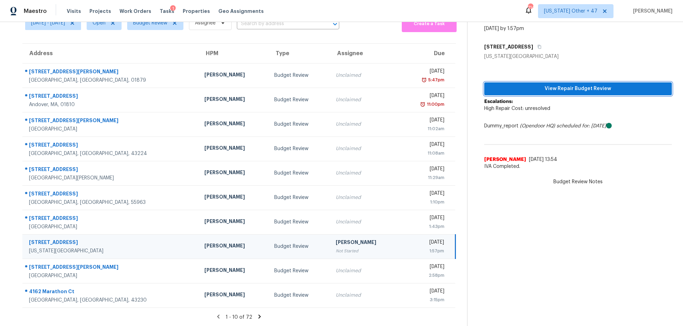
click at [549, 92] on span "View Repair Budget Review" at bounding box center [578, 89] width 177 height 9
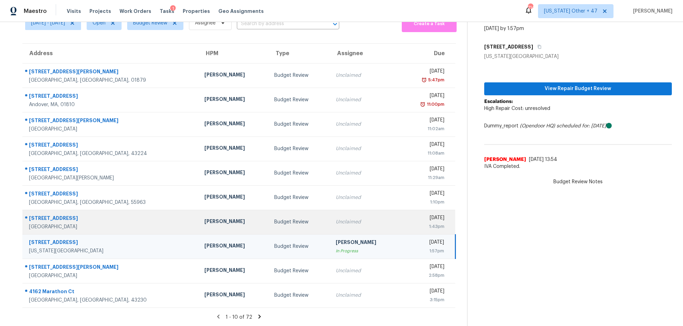
click at [204, 222] on div "Nelson Figueroa" at bounding box center [233, 222] width 59 height 9
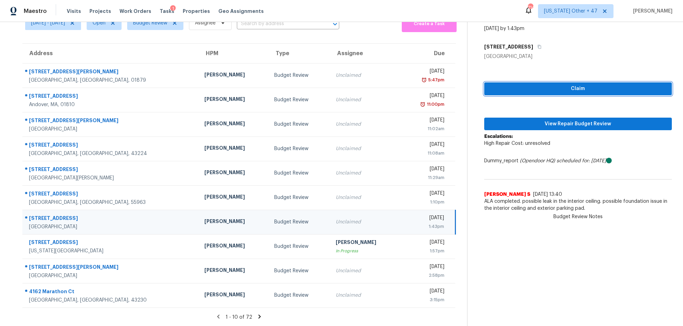
click at [542, 88] on span "Claim" at bounding box center [578, 89] width 177 height 9
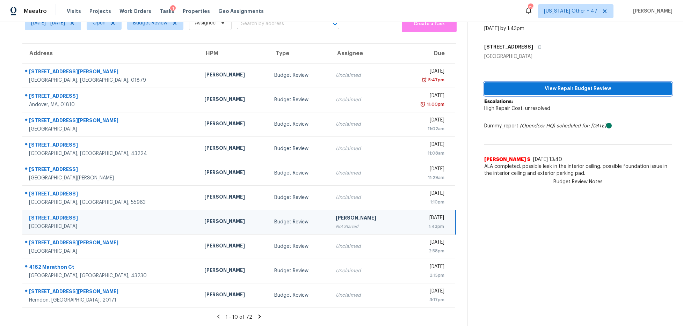
click at [554, 89] on span "View Repair Budget Review" at bounding box center [578, 89] width 177 height 9
click at [256, 315] on icon at bounding box center [259, 317] width 6 height 6
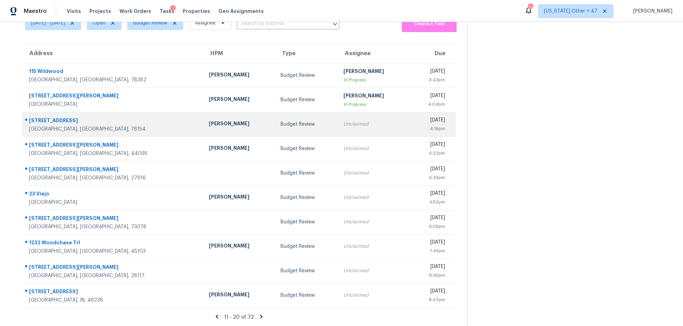
click at [281, 124] on div "Budget Review" at bounding box center [307, 124] width 52 height 7
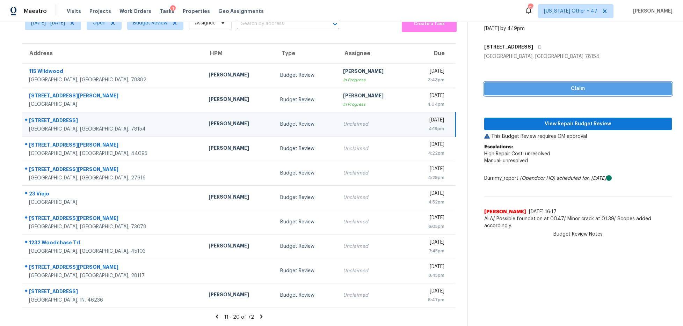
click at [541, 84] on button "Claim" at bounding box center [578, 88] width 188 height 13
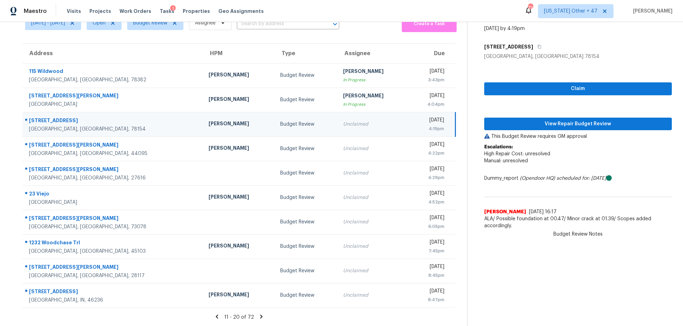
click at [561, 144] on p "Escalations: High Repair Cost: unresolved Manual: unresolved" at bounding box center [578, 158] width 188 height 28
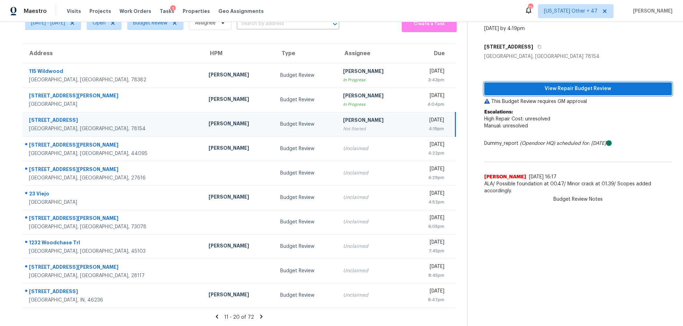
click at [557, 89] on span "View Repair Budget Review" at bounding box center [578, 89] width 177 height 9
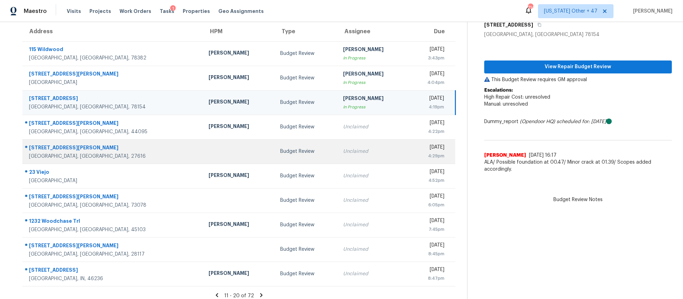
scroll to position [65, 0]
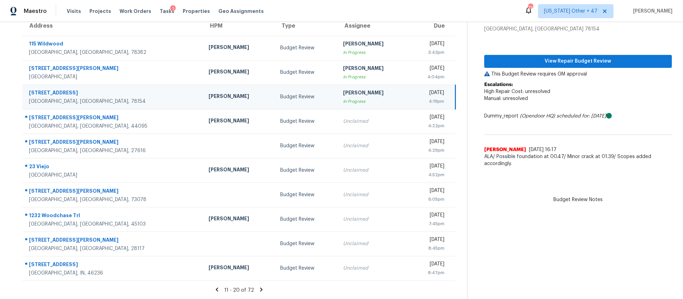
click at [258, 288] on icon at bounding box center [261, 289] width 6 height 6
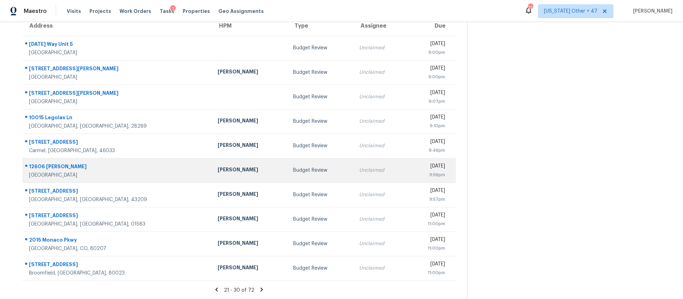
click at [293, 168] on div "Budget Review" at bounding box center [320, 170] width 55 height 7
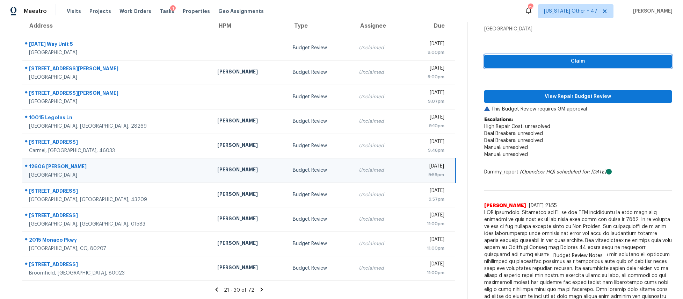
click at [544, 62] on span "Claim" at bounding box center [578, 61] width 177 height 9
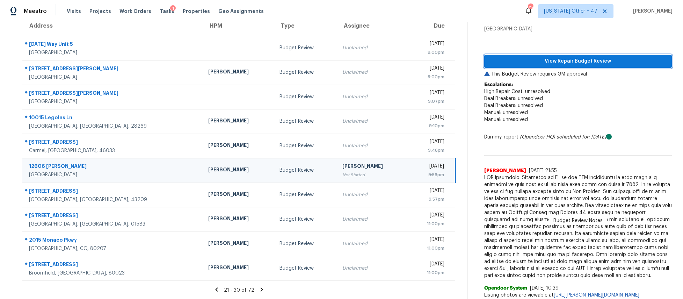
click at [547, 58] on span "View Repair Budget Review" at bounding box center [578, 61] width 177 height 9
click at [259, 289] on icon at bounding box center [262, 289] width 6 height 6
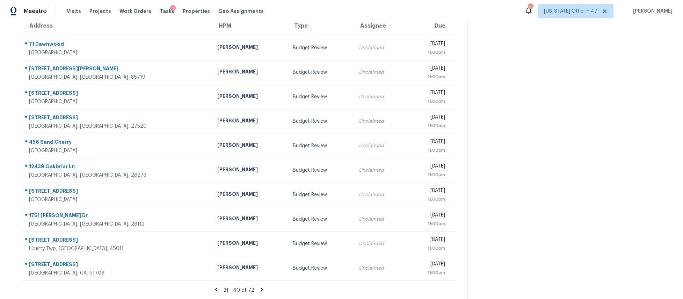
click at [261, 289] on icon at bounding box center [262, 289] width 2 height 4
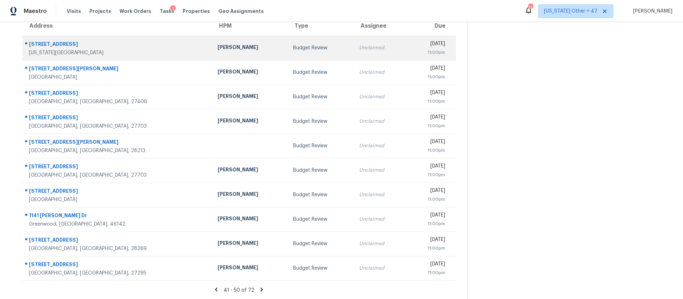
click at [293, 50] on div "Budget Review" at bounding box center [320, 47] width 55 height 7
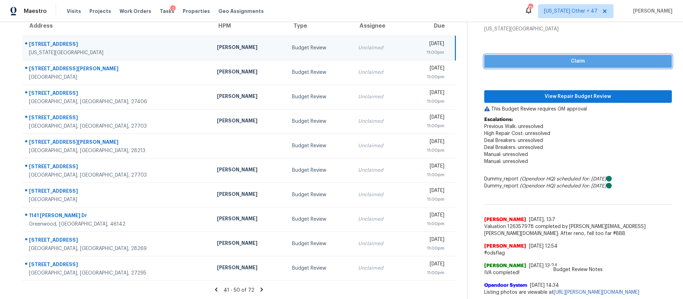
click at [516, 62] on span "Claim" at bounding box center [578, 61] width 177 height 9
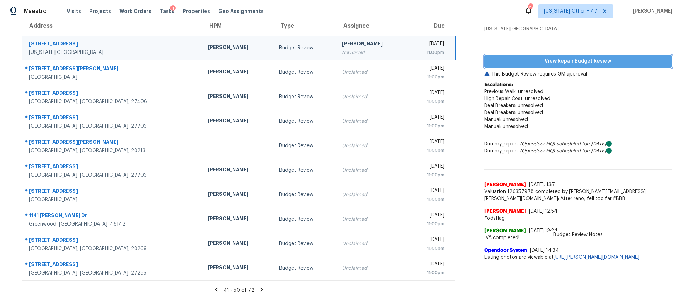
click at [543, 61] on span "View Repair Budget Review" at bounding box center [578, 61] width 177 height 9
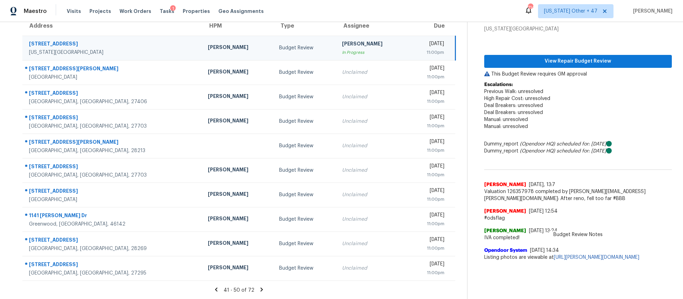
click at [261, 288] on icon at bounding box center [262, 289] width 2 height 4
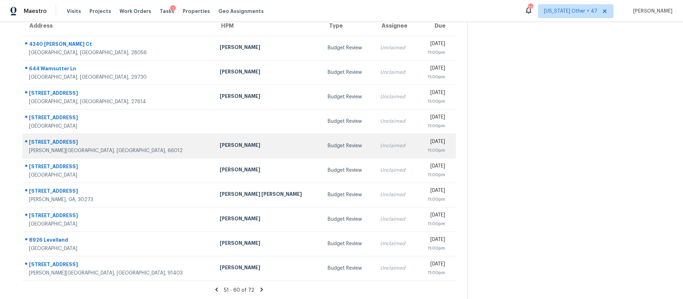
click at [244, 145] on div "Joshua Beatty" at bounding box center [268, 146] width 97 height 9
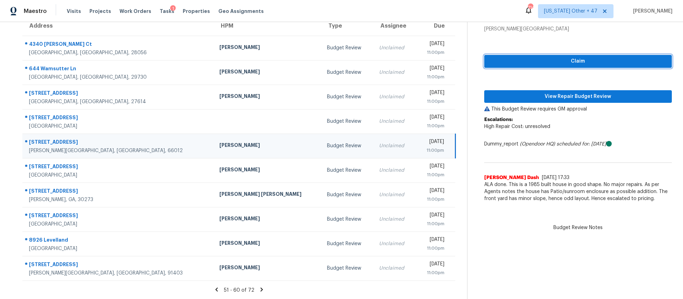
click at [512, 57] on span "Claim" at bounding box center [578, 61] width 177 height 9
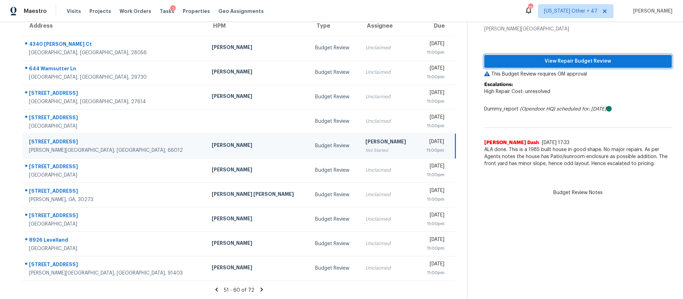
click at [526, 63] on span "View Repair Budget Review" at bounding box center [578, 61] width 177 height 9
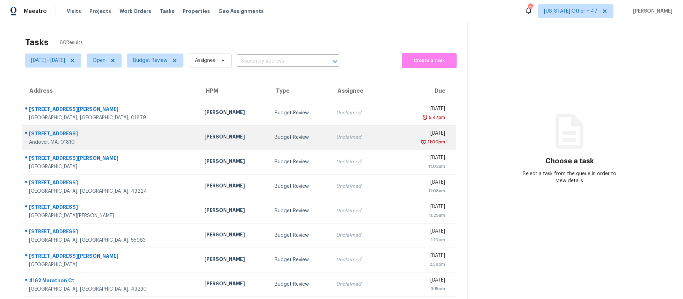
scroll to position [65, 0]
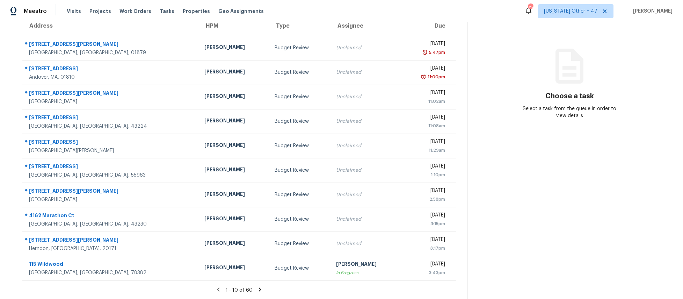
click at [259, 290] on icon at bounding box center [260, 289] width 2 height 4
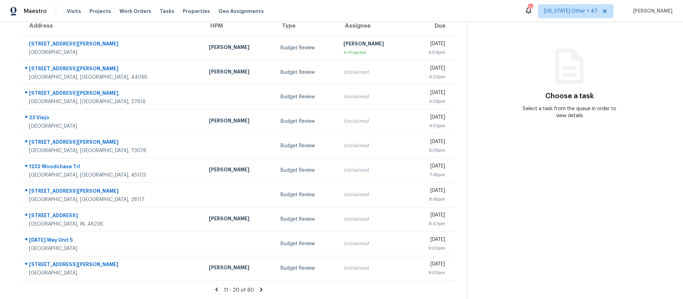
click at [260, 288] on icon at bounding box center [261, 289] width 2 height 4
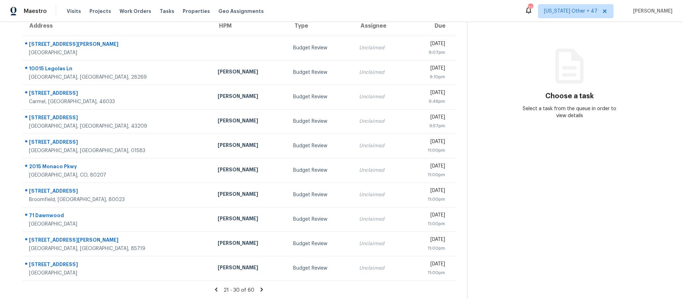
click at [261, 288] on icon at bounding box center [262, 289] width 2 height 4
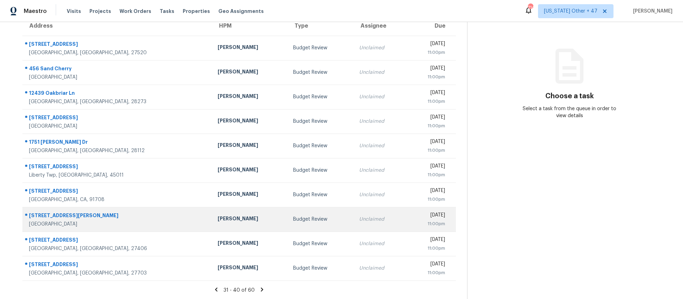
click at [293, 218] on div "Budget Review" at bounding box center [320, 219] width 55 height 7
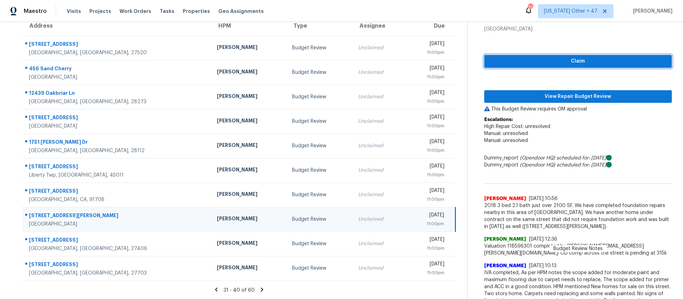
click at [500, 61] on span "Claim" at bounding box center [578, 61] width 177 height 9
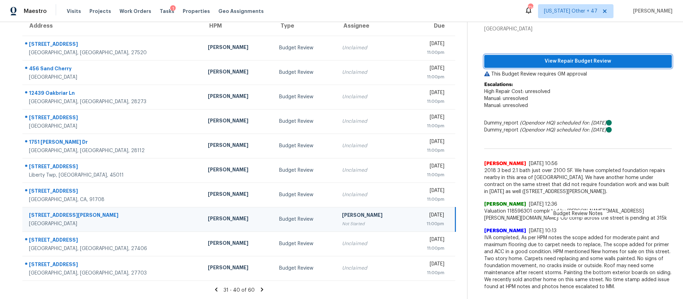
click at [501, 60] on span "View Repair Budget Review" at bounding box center [578, 61] width 177 height 9
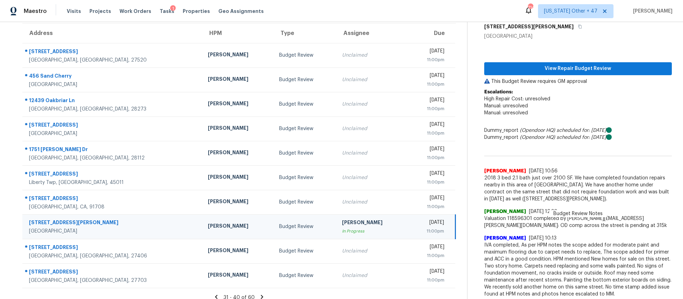
scroll to position [0, 0]
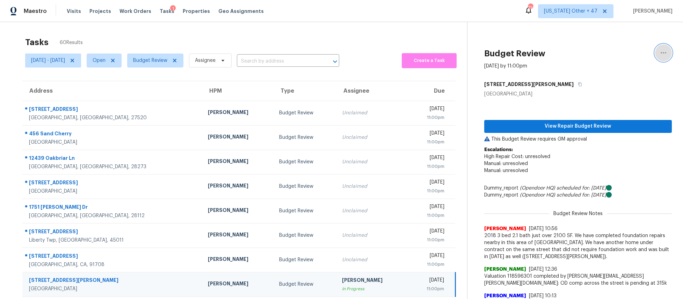
click at [663, 49] on icon "button" at bounding box center [663, 53] width 8 height 8
click at [626, 52] on div "Unclaim this task" at bounding box center [623, 54] width 55 height 7
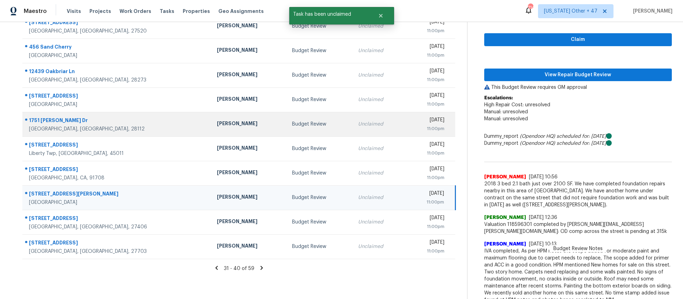
scroll to position [95, 0]
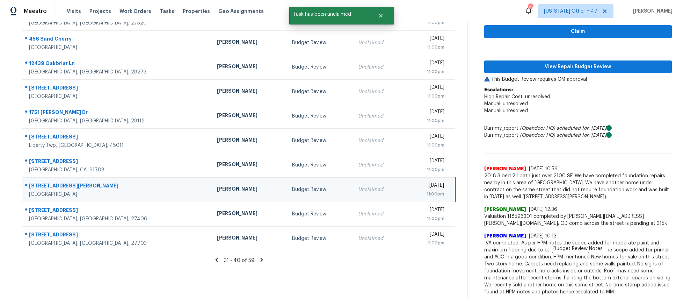
click at [260, 259] on icon at bounding box center [261, 260] width 2 height 4
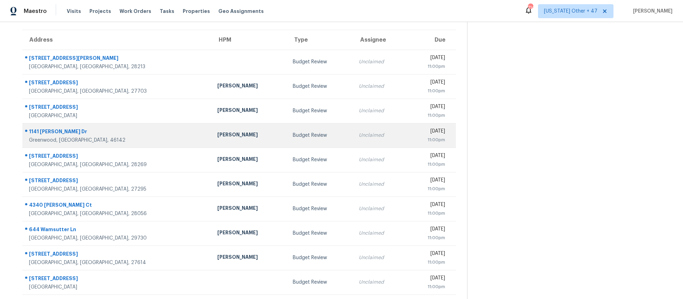
scroll to position [65, 0]
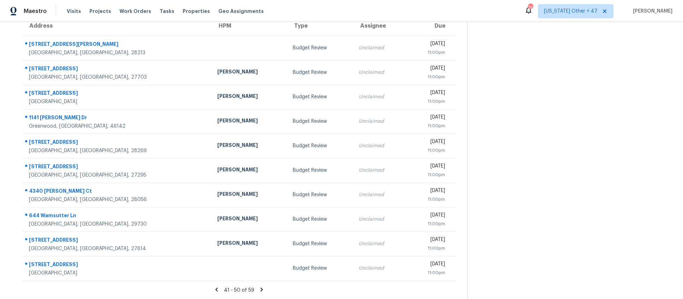
click at [260, 290] on icon at bounding box center [261, 289] width 2 height 4
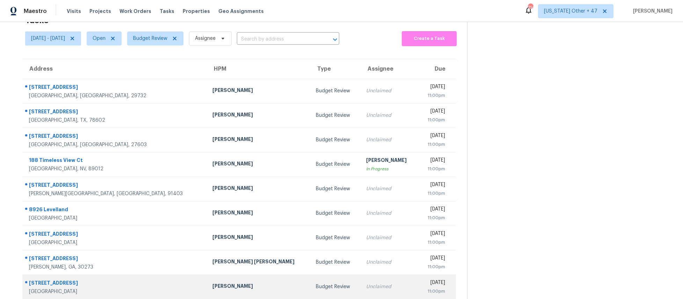
scroll to position [41, 0]
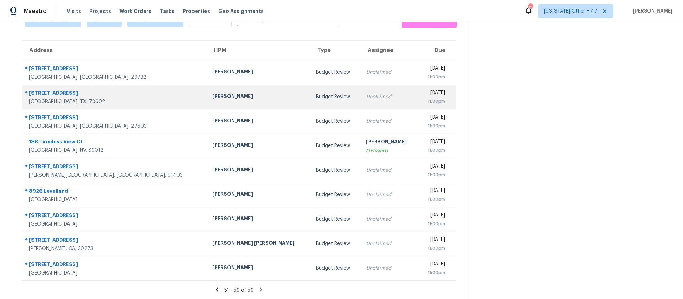
click at [316, 96] on div "Budget Review" at bounding box center [335, 96] width 39 height 7
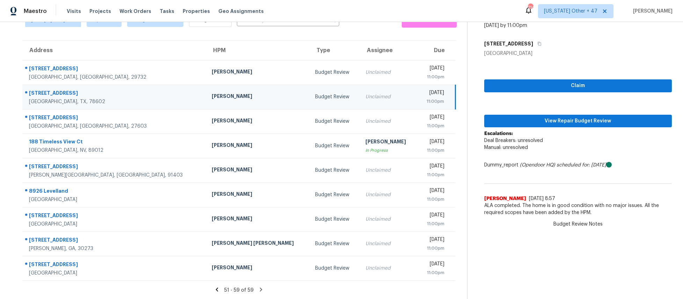
click at [546, 128] on div "Claim View Repair Budget Review Escalations: Deal Breakers: unresolved Manual: …" at bounding box center [578, 138] width 188 height 162
click at [540, 120] on span "View Repair Budget Review" at bounding box center [578, 121] width 177 height 9
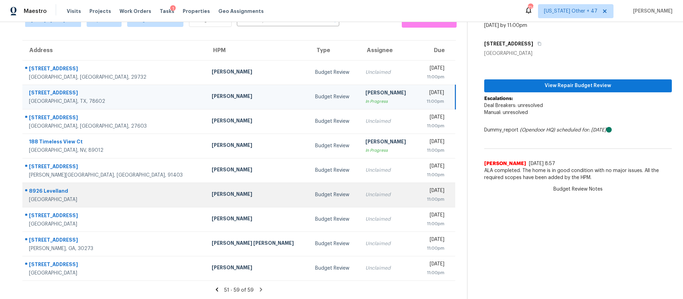
click at [315, 197] on div "Budget Review" at bounding box center [334, 194] width 39 height 7
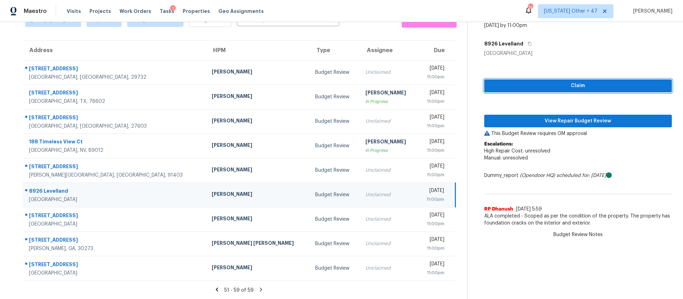
click at [516, 87] on span "Claim" at bounding box center [578, 85] width 177 height 9
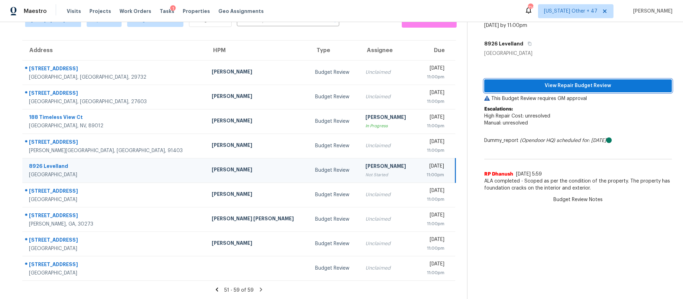
click at [531, 85] on span "View Repair Budget Review" at bounding box center [578, 85] width 177 height 9
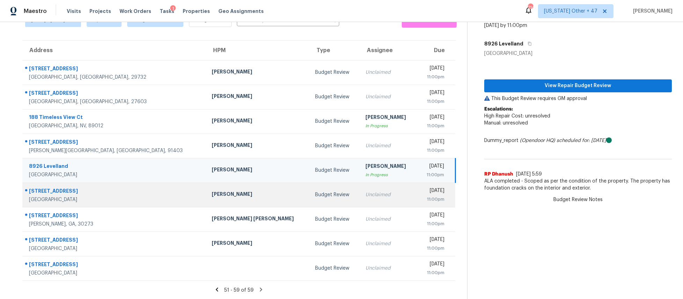
click at [315, 197] on div "Budget Review" at bounding box center [334, 194] width 39 height 7
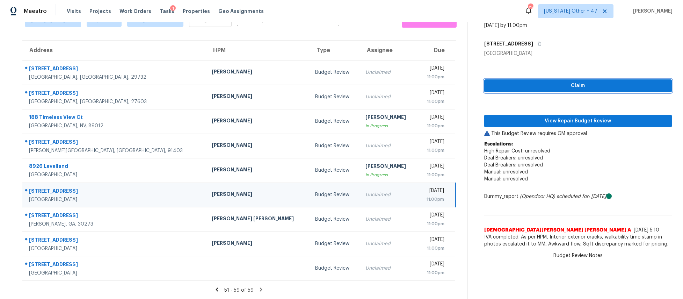
click at [551, 85] on span "Claim" at bounding box center [578, 85] width 177 height 9
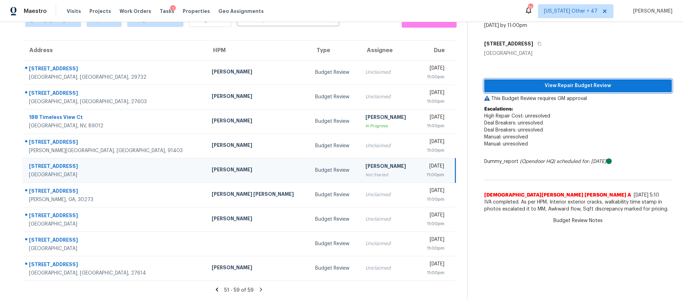
click at [550, 85] on span "View Repair Budget Review" at bounding box center [578, 85] width 177 height 9
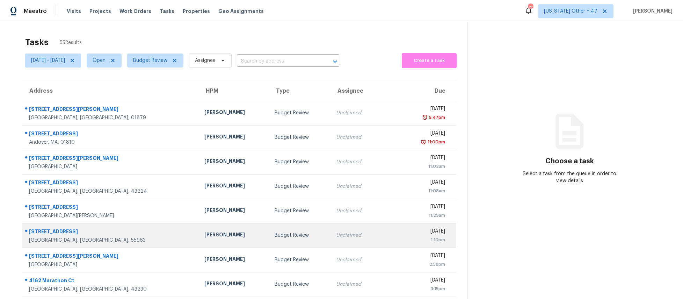
scroll to position [65, 0]
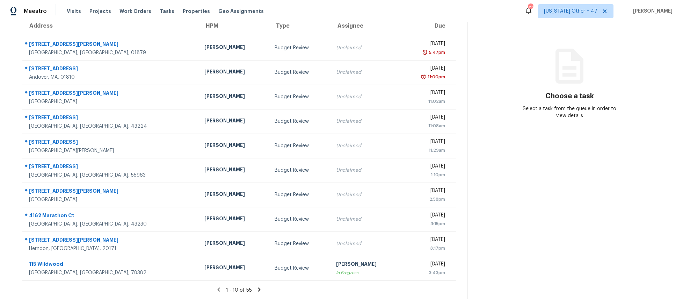
click at [258, 290] on icon at bounding box center [259, 289] width 2 height 4
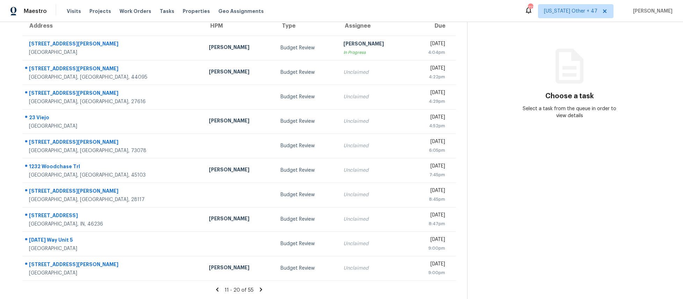
click at [258, 290] on icon at bounding box center [261, 289] width 6 height 6
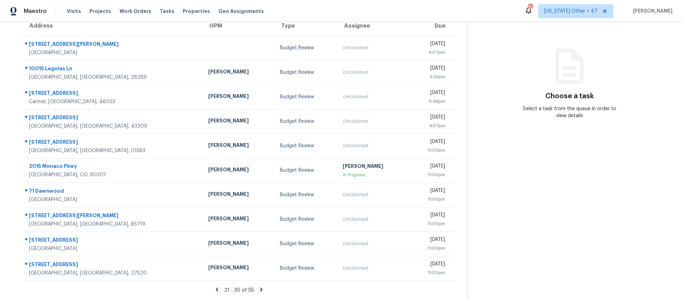
click at [258, 290] on icon at bounding box center [261, 289] width 6 height 6
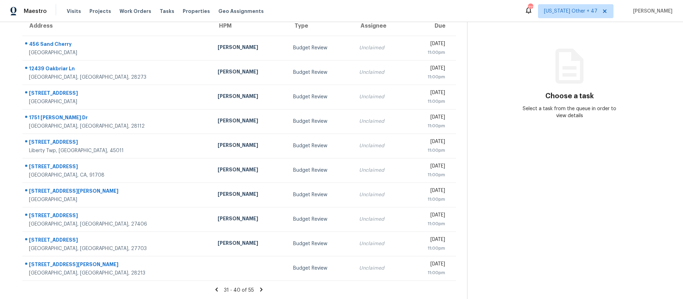
click at [258, 289] on icon at bounding box center [261, 289] width 6 height 6
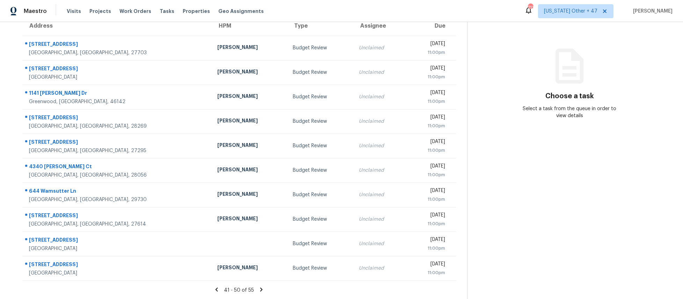
click at [258, 289] on icon at bounding box center [261, 289] width 6 height 6
